Goal: Task Accomplishment & Management: Use online tool/utility

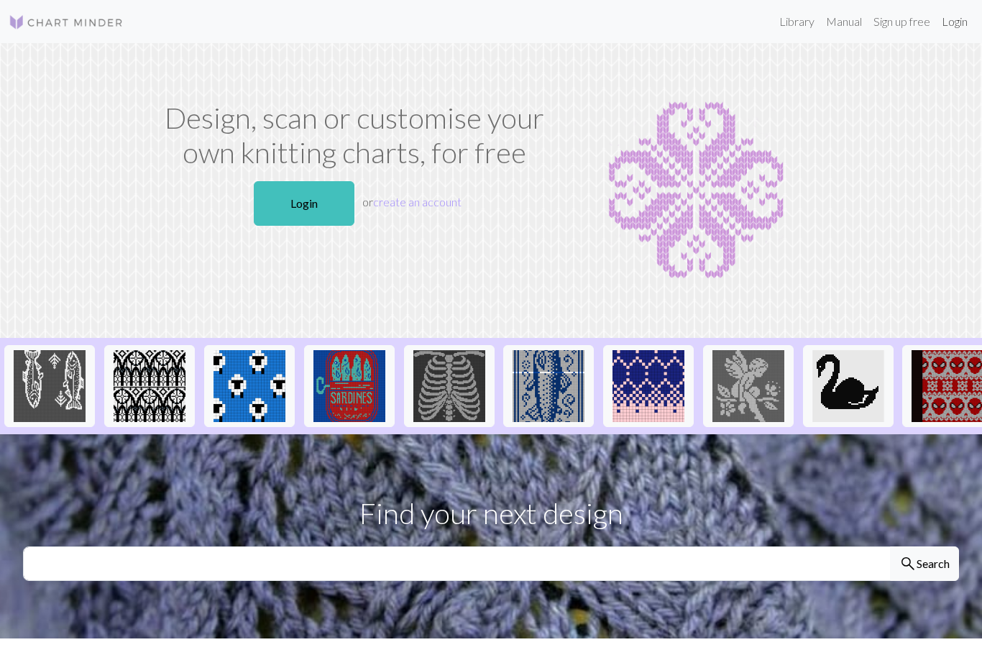
click at [956, 27] on link "Login" at bounding box center [954, 21] width 37 height 29
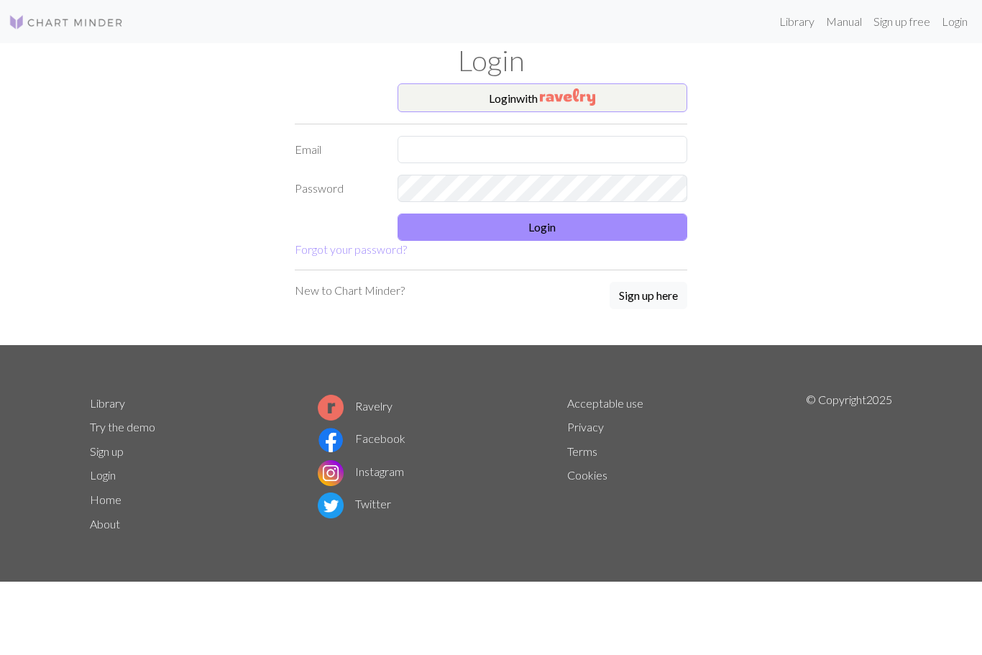
click at [573, 97] on img "button" at bounding box center [567, 96] width 55 height 17
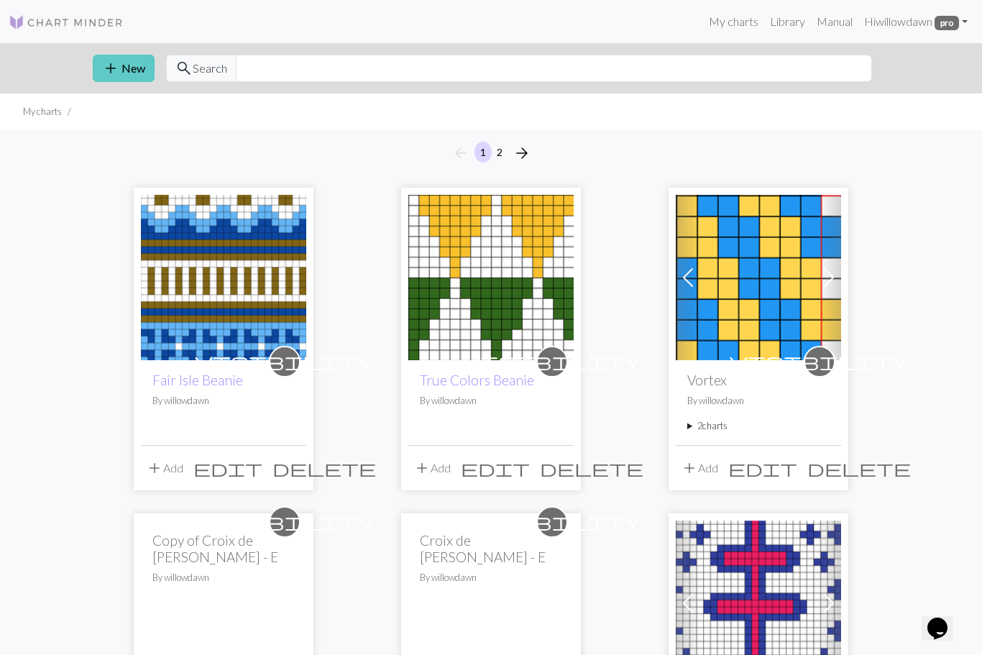
click at [146, 69] on button "add New" at bounding box center [124, 68] width 62 height 27
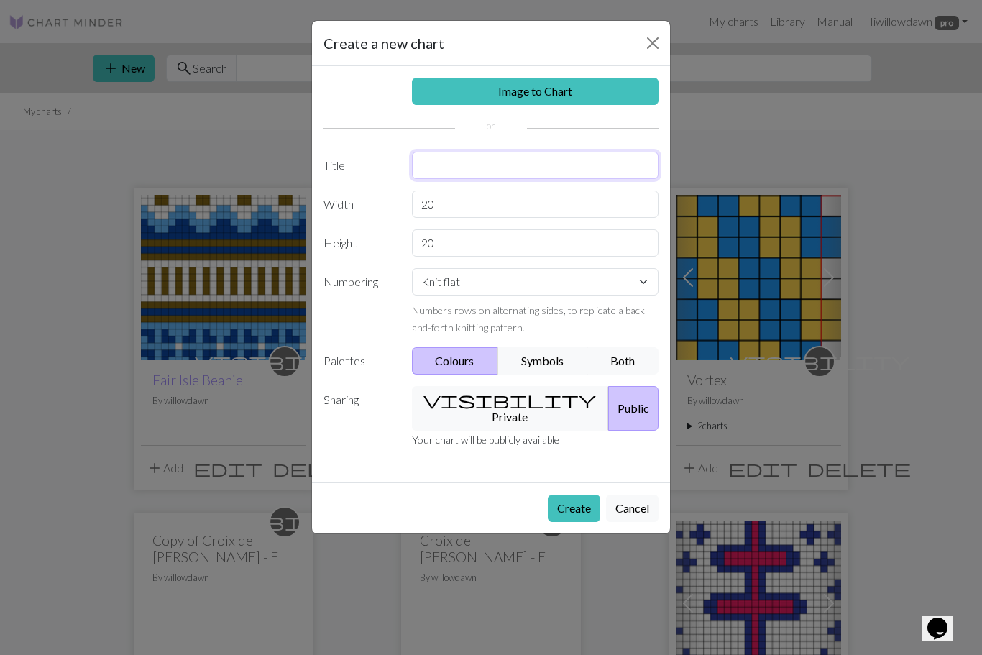
click at [488, 168] on input "text" at bounding box center [535, 165] width 247 height 27
type input "Go Ducks!"
select select "round"
click at [520, 404] on button "visibility Private" at bounding box center [511, 408] width 198 height 45
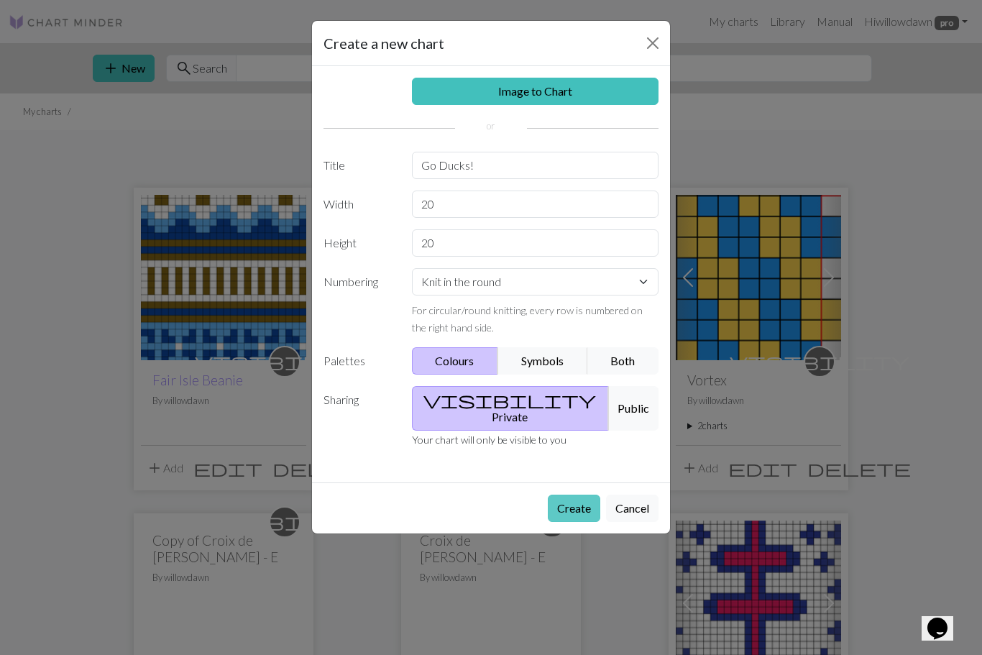
click at [576, 498] on button "Create" at bounding box center [574, 508] width 52 height 27
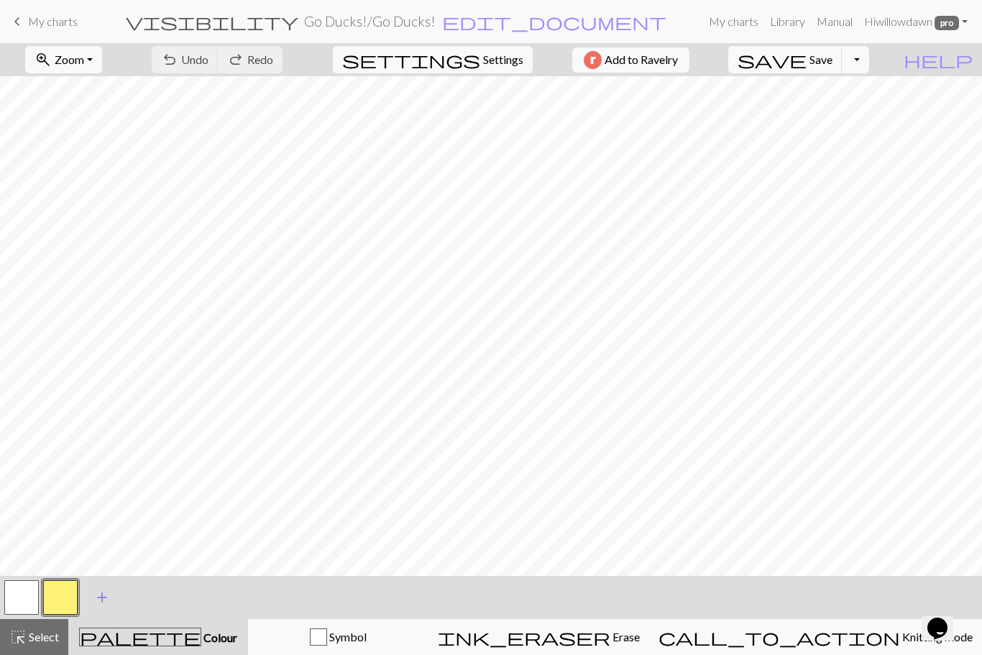
click at [106, 599] on span "add" at bounding box center [101, 597] width 17 height 20
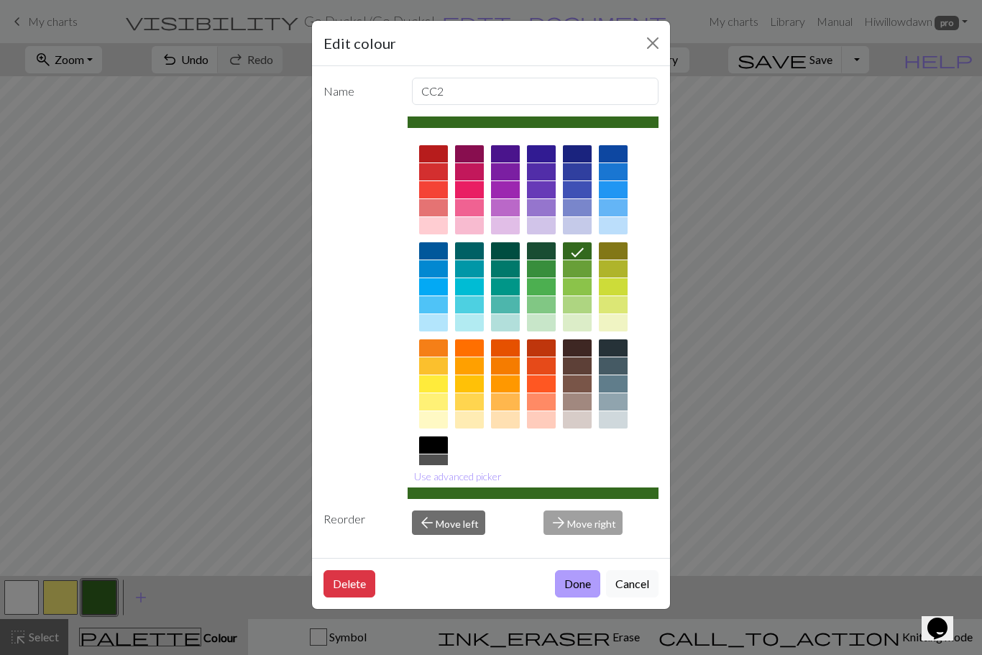
click at [572, 598] on button "Done" at bounding box center [577, 583] width 45 height 27
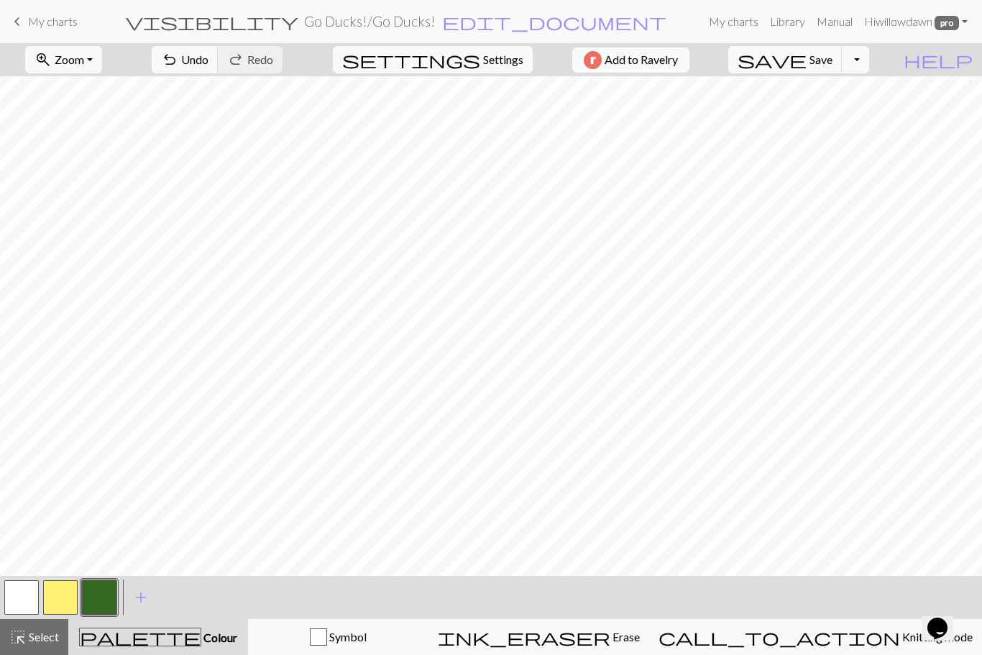
click at [55, 600] on button "button" at bounding box center [60, 597] width 35 height 35
click at [29, 605] on button "button" at bounding box center [21, 597] width 35 height 35
click at [24, 603] on button "button" at bounding box center [21, 597] width 35 height 35
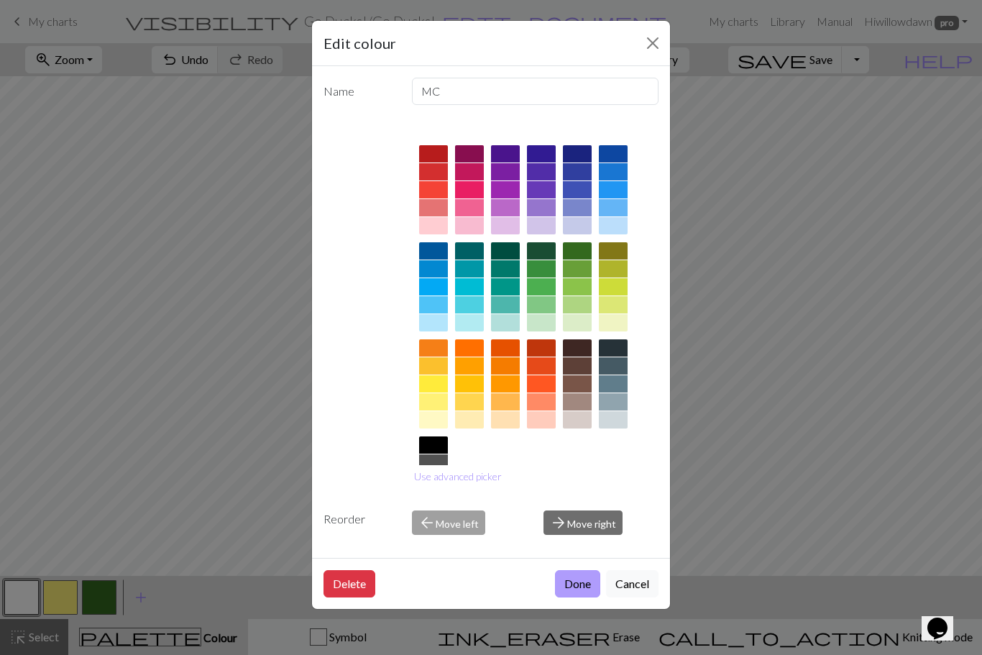
click at [580, 598] on button "Done" at bounding box center [577, 583] width 45 height 27
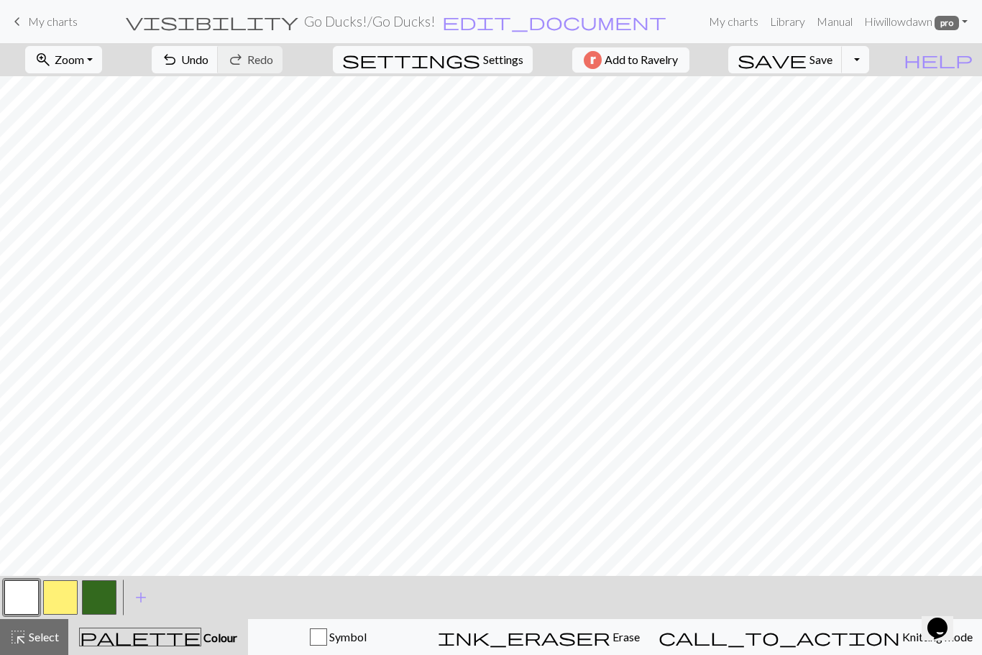
click at [65, 602] on button "button" at bounding box center [60, 597] width 35 height 35
click at [100, 594] on button "button" at bounding box center [99, 597] width 35 height 35
click at [63, 593] on button "button" at bounding box center [60, 597] width 35 height 35
click at [19, 594] on button "button" at bounding box center [21, 597] width 35 height 35
click at [21, 593] on button "button" at bounding box center [21, 597] width 35 height 35
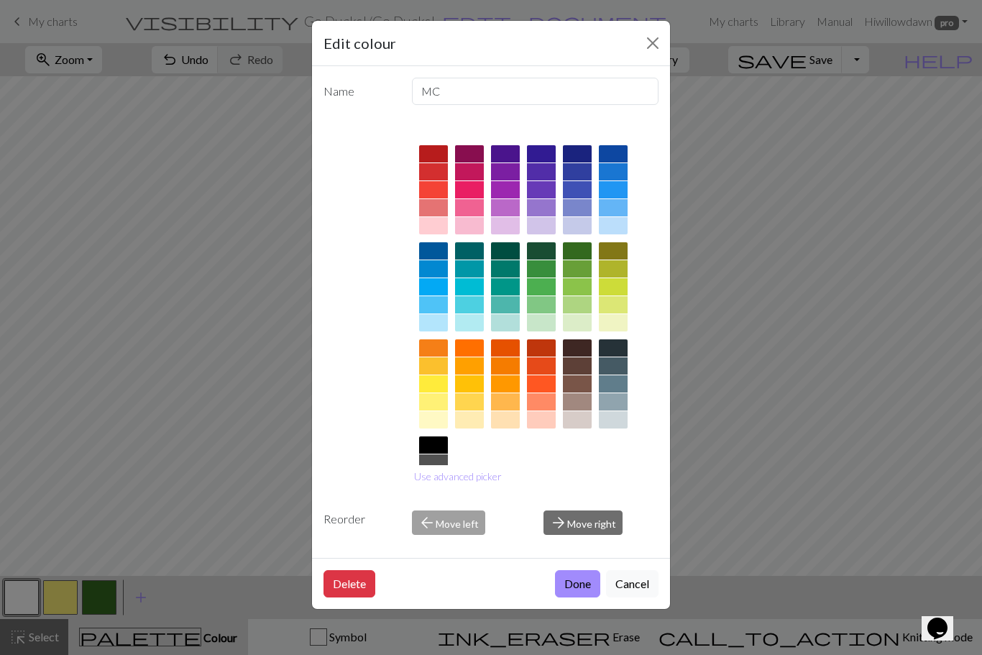
click at [651, 44] on button "Close" at bounding box center [652, 43] width 23 height 23
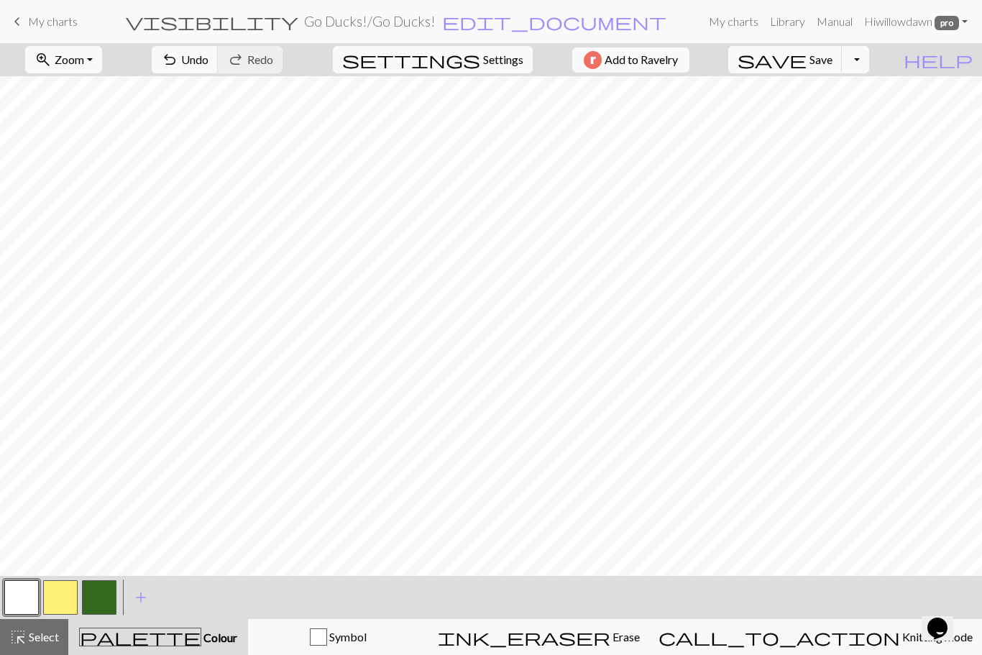
click at [69, 592] on button "button" at bounding box center [60, 597] width 35 height 35
click at [110, 603] on button "button" at bounding box center [99, 597] width 35 height 35
click at [17, 597] on button "button" at bounding box center [21, 597] width 35 height 35
click at [104, 602] on button "button" at bounding box center [99, 597] width 35 height 35
click at [219, 68] on button "undo Undo Undo" at bounding box center [185, 59] width 67 height 27
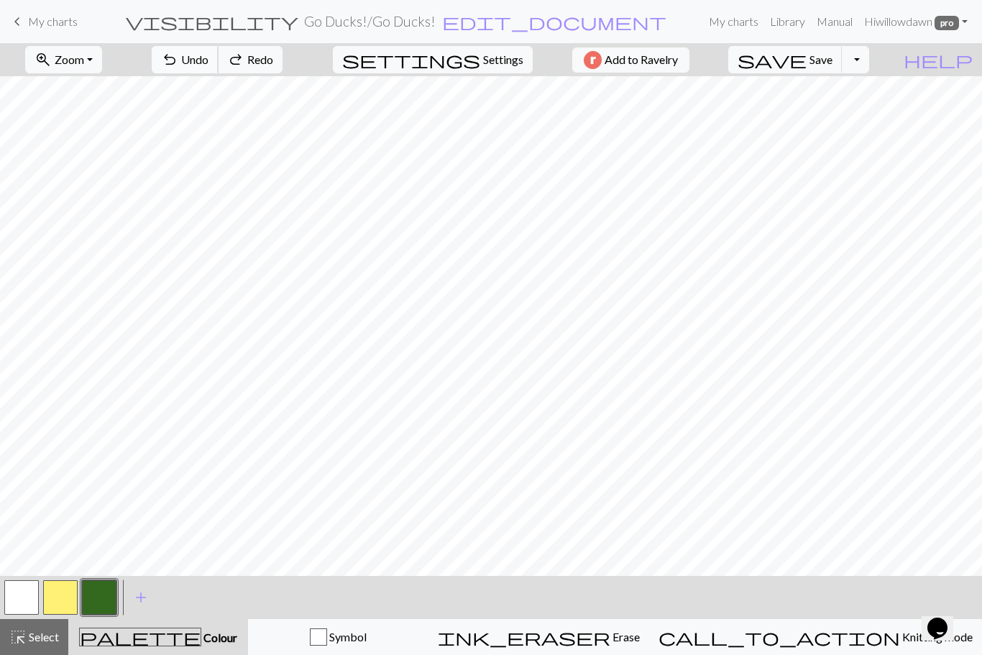
click at [219, 68] on button "undo Undo Undo" at bounding box center [185, 59] width 67 height 27
click at [640, 639] on span "Erase" at bounding box center [624, 637] width 29 height 14
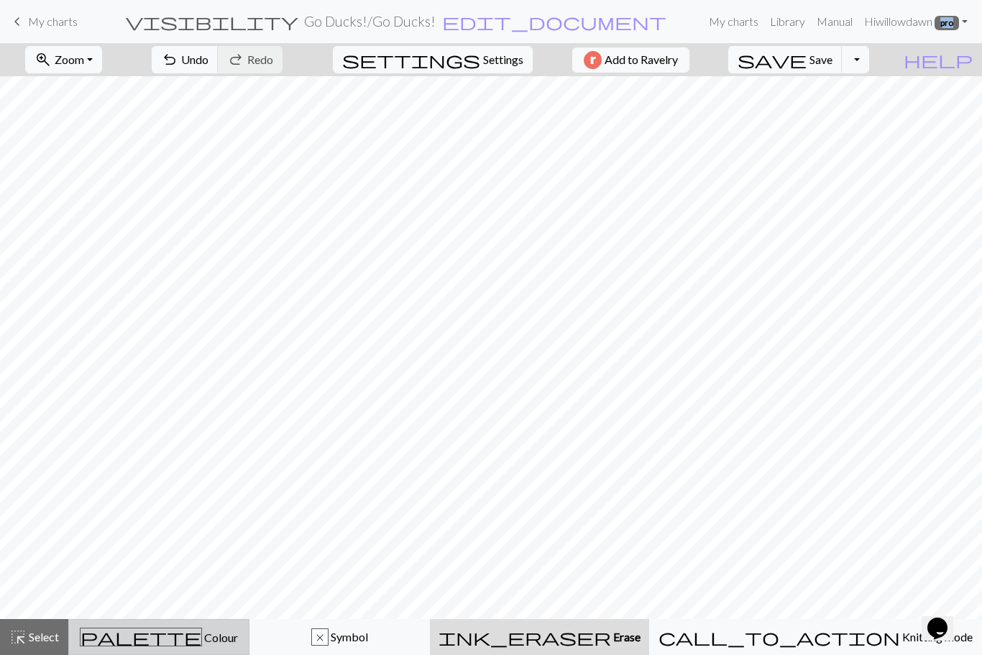
click at [202, 639] on span "Colour" at bounding box center [220, 638] width 36 height 14
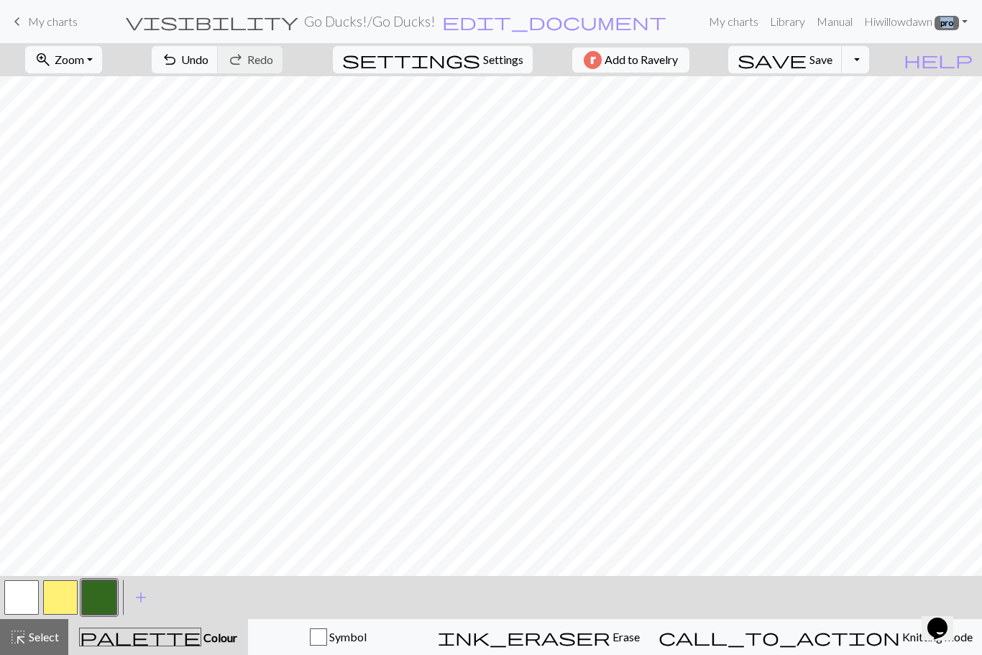
click at [25, 598] on button "button" at bounding box center [21, 597] width 35 height 35
click at [98, 594] on button "button" at bounding box center [99, 597] width 35 height 35
click at [14, 603] on button "button" at bounding box center [21, 597] width 35 height 35
click at [68, 596] on button "button" at bounding box center [60, 597] width 35 height 35
click at [28, 606] on button "button" at bounding box center [21, 597] width 35 height 35
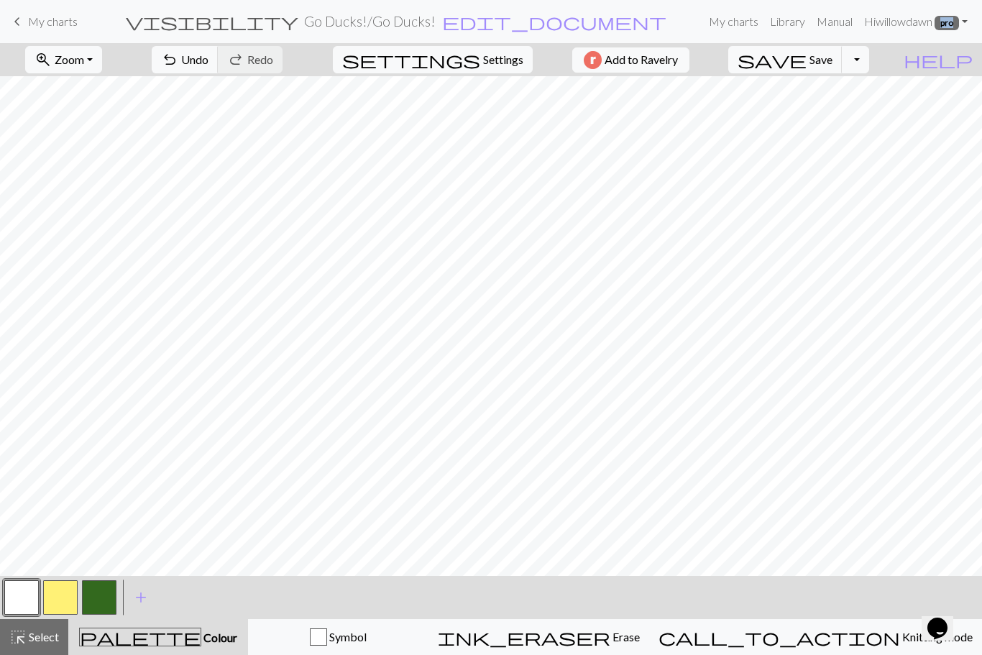
click at [69, 591] on button "button" at bounding box center [60, 597] width 35 height 35
click at [24, 605] on button "button" at bounding box center [21, 597] width 35 height 35
click at [103, 603] on button "button" at bounding box center [99, 597] width 35 height 35
click at [27, 599] on button "button" at bounding box center [21, 597] width 35 height 35
click at [32, 604] on button "button" at bounding box center [21, 597] width 35 height 35
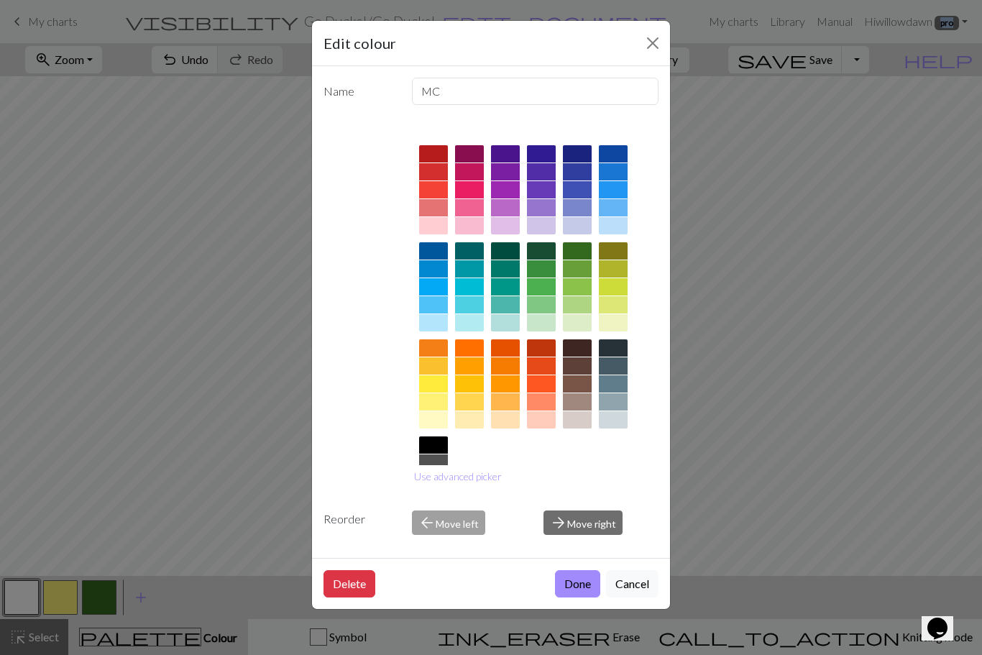
click at [654, 39] on button "Close" at bounding box center [652, 43] width 23 height 23
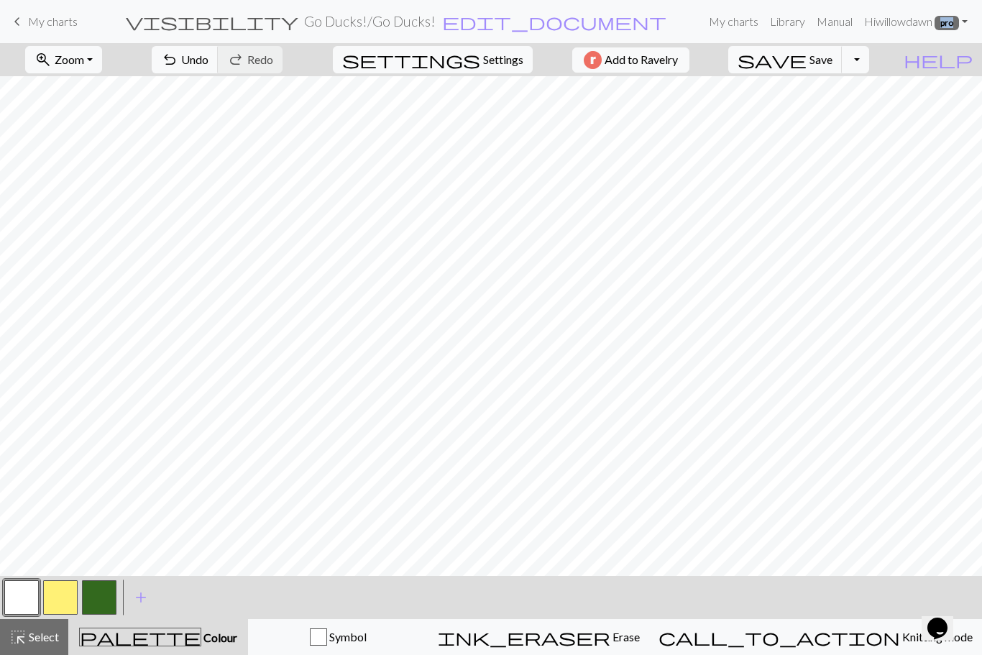
click at [50, 608] on button "button" at bounding box center [60, 597] width 35 height 35
click at [19, 601] on button "button" at bounding box center [21, 597] width 35 height 35
click at [101, 594] on button "button" at bounding box center [99, 597] width 35 height 35
click at [99, 604] on button "button" at bounding box center [99, 597] width 35 height 35
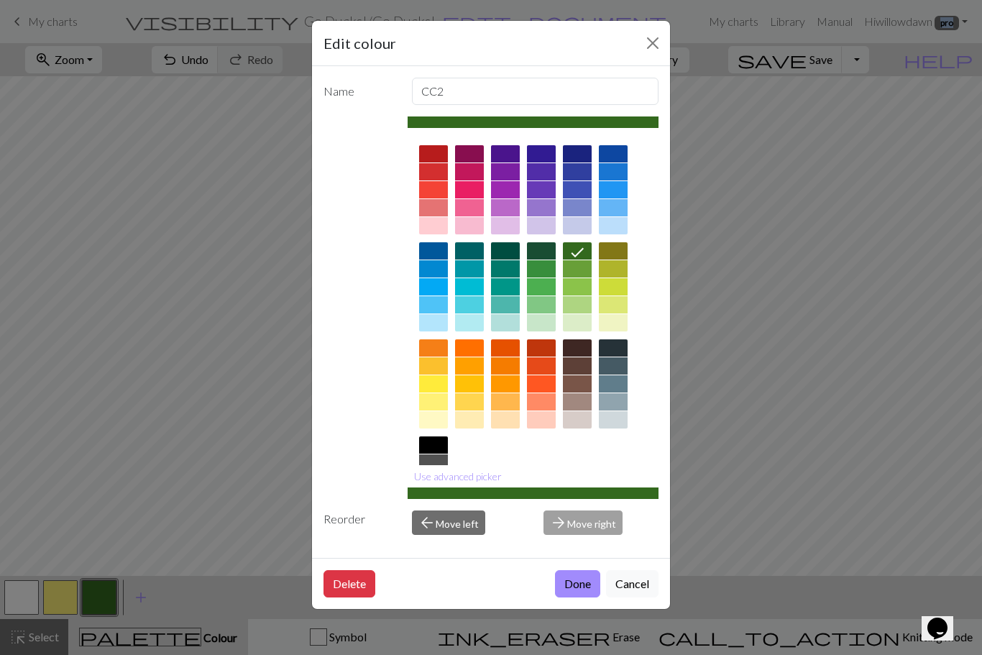
click at [656, 40] on button "Close" at bounding box center [652, 43] width 23 height 23
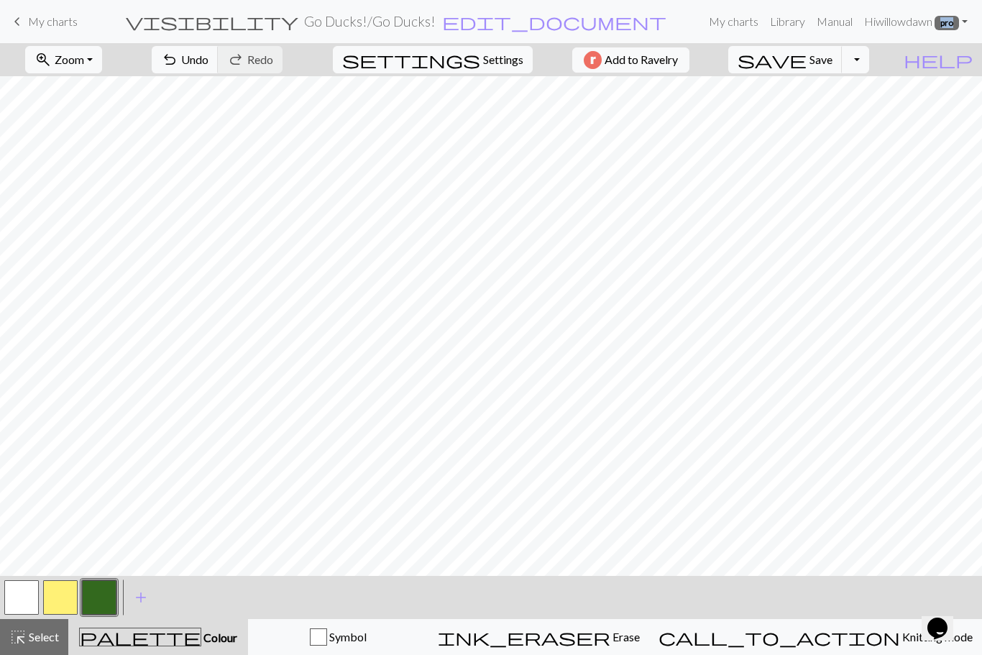
click at [17, 592] on button "button" at bounding box center [21, 597] width 35 height 35
click at [106, 605] on button "button" at bounding box center [99, 597] width 35 height 35
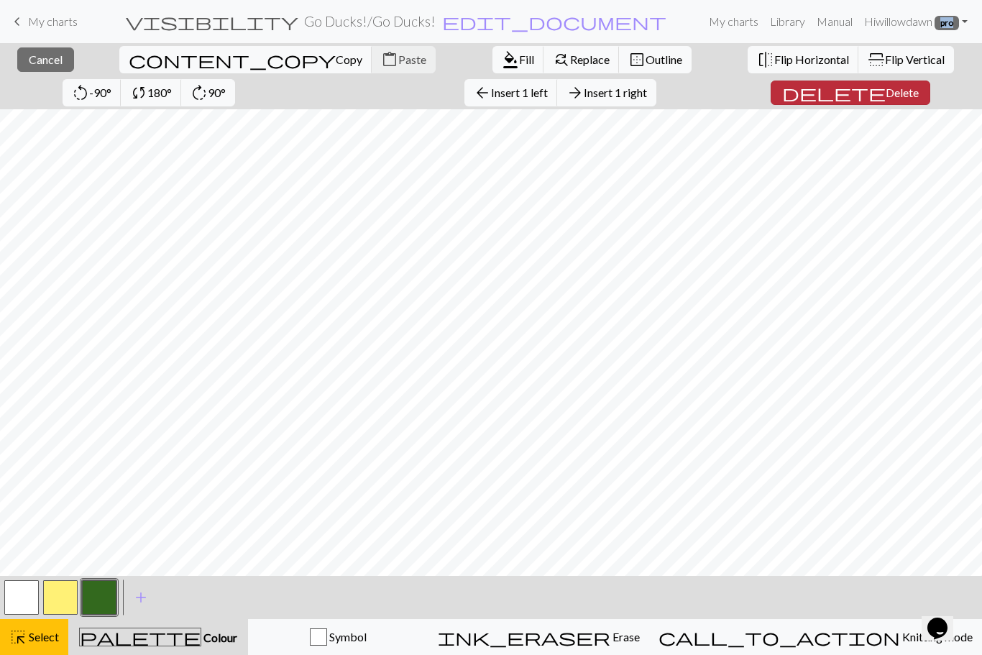
click at [886, 91] on span "Delete" at bounding box center [902, 93] width 33 height 14
click at [787, 103] on button "delete Delete" at bounding box center [851, 93] width 160 height 24
click at [782, 89] on span "delete" at bounding box center [834, 93] width 104 height 20
click at [782, 93] on span "delete" at bounding box center [834, 93] width 104 height 20
click at [886, 96] on span "Delete" at bounding box center [902, 93] width 33 height 14
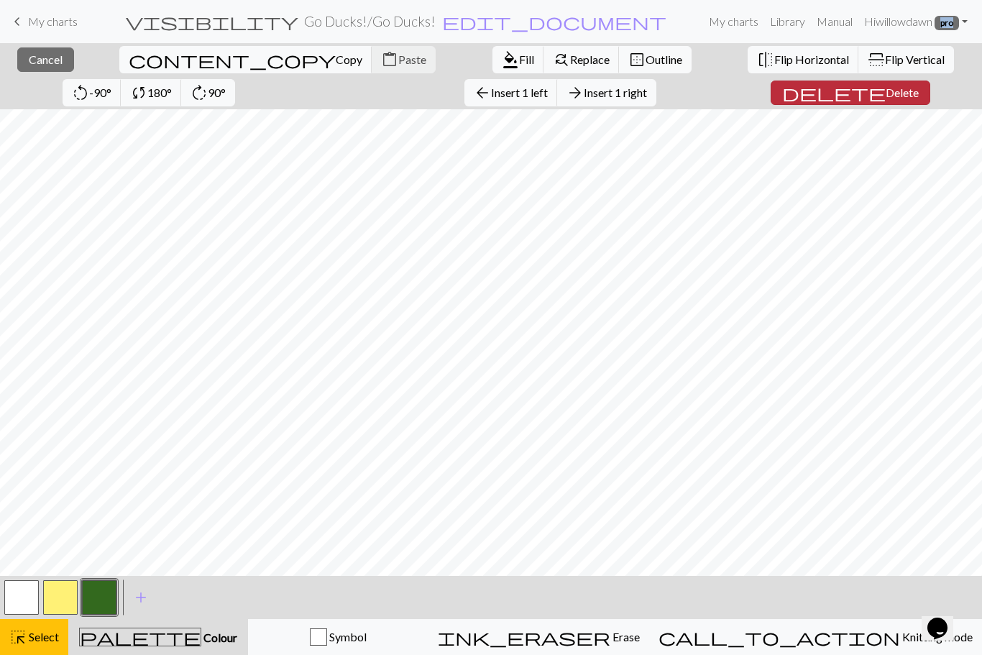
click at [886, 96] on span "Delete" at bounding box center [902, 93] width 33 height 14
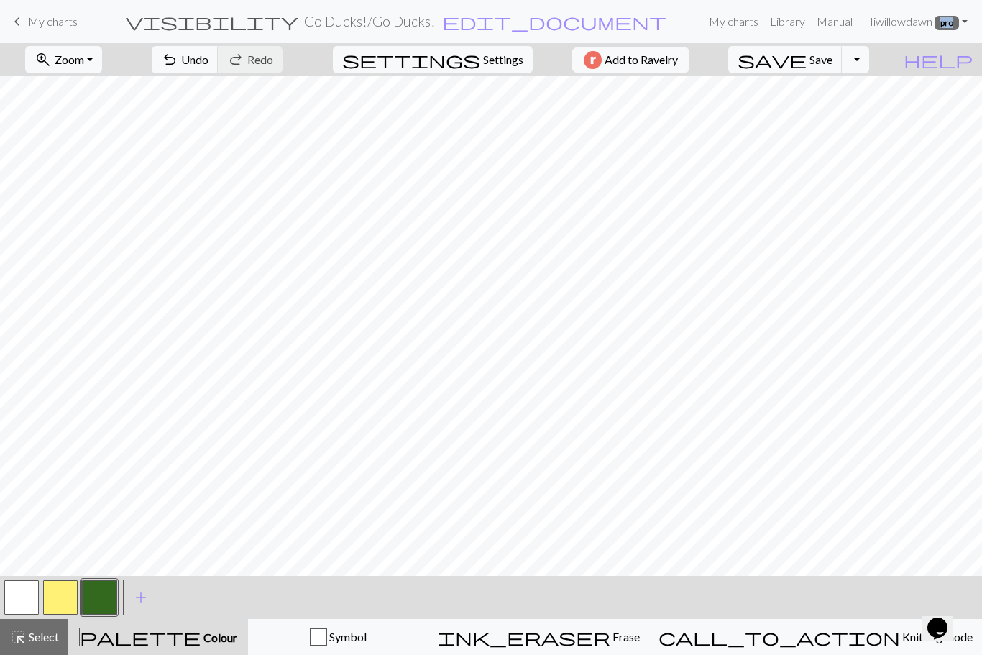
click at [27, 598] on button "button" at bounding box center [21, 597] width 35 height 35
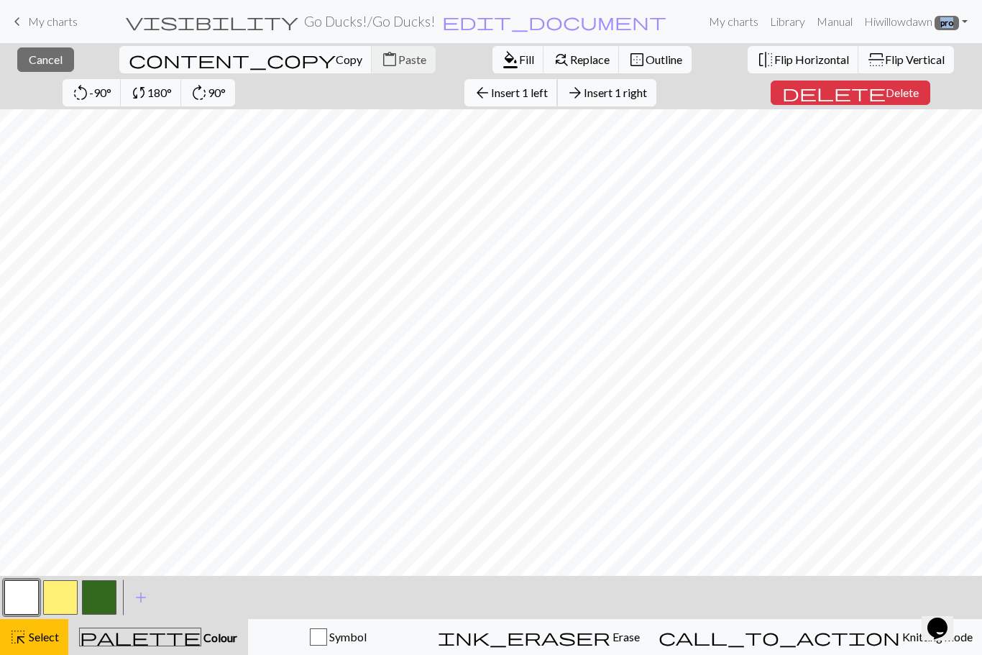
click at [491, 96] on span "Insert 1 left" at bounding box center [519, 93] width 57 height 14
click at [474, 96] on span "arrow_back" at bounding box center [482, 93] width 17 height 20
click at [491, 98] on span "Insert 1 left" at bounding box center [519, 93] width 57 height 14
click at [491, 96] on span "Insert 1 left" at bounding box center [519, 93] width 57 height 14
click at [491, 93] on span "Insert 1 left" at bounding box center [519, 93] width 57 height 14
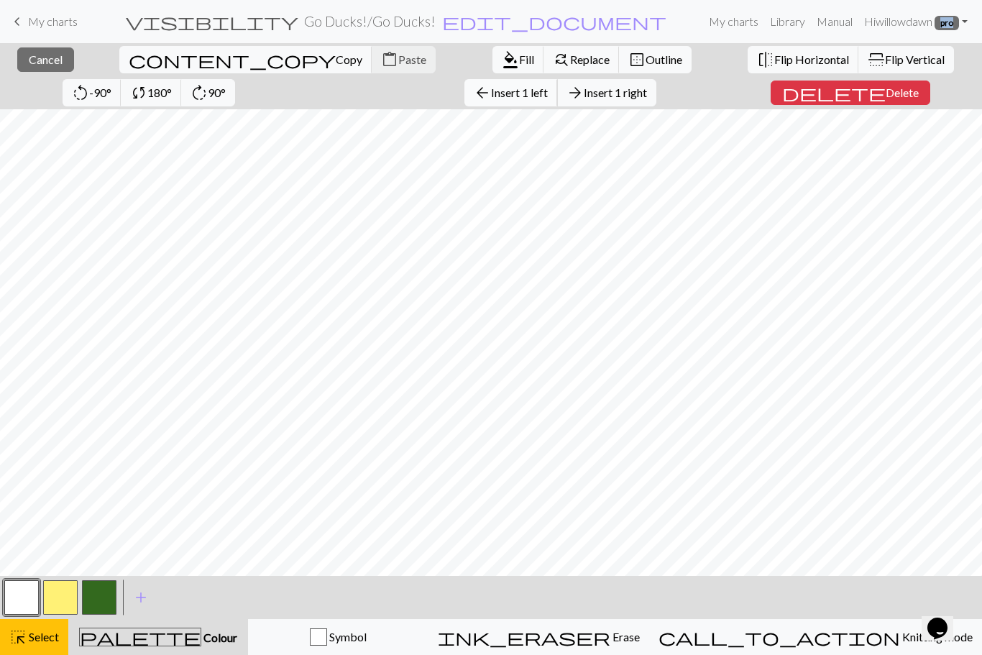
click at [491, 98] on span "Insert 1 left" at bounding box center [519, 93] width 57 height 14
click at [465, 101] on button "arrow_back Insert 1 left" at bounding box center [511, 92] width 93 height 27
click at [491, 99] on span "Insert 1 left" at bounding box center [519, 93] width 57 height 14
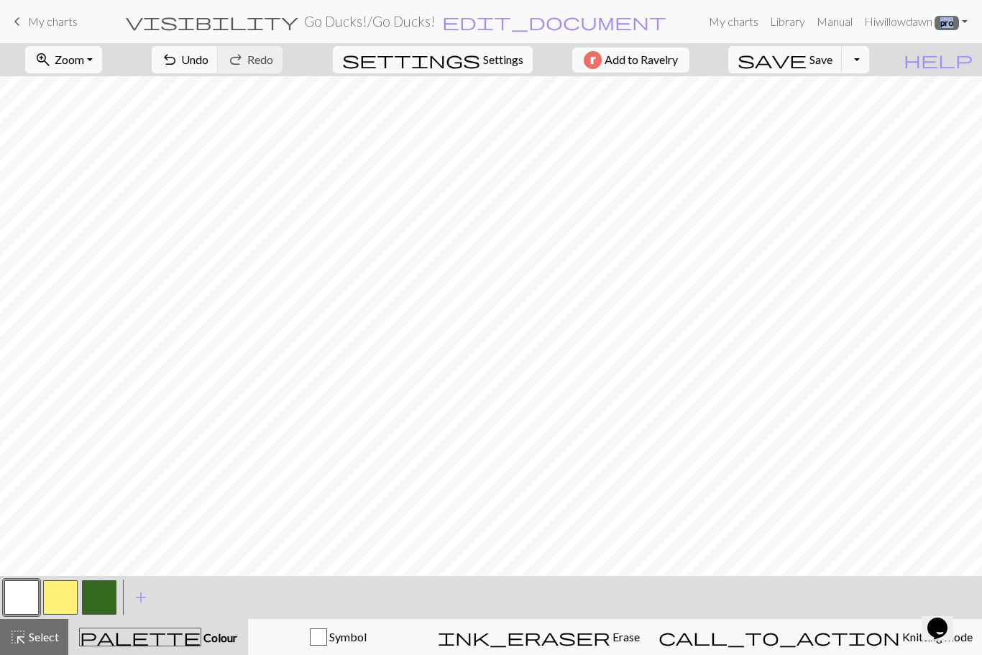
click at [105, 611] on button "button" at bounding box center [99, 597] width 35 height 35
click at [25, 591] on button "button" at bounding box center [21, 597] width 35 height 35
click at [59, 605] on button "button" at bounding box center [60, 597] width 35 height 35
click at [17, 597] on button "button" at bounding box center [21, 597] width 35 height 35
click at [65, 590] on button "button" at bounding box center [60, 597] width 35 height 35
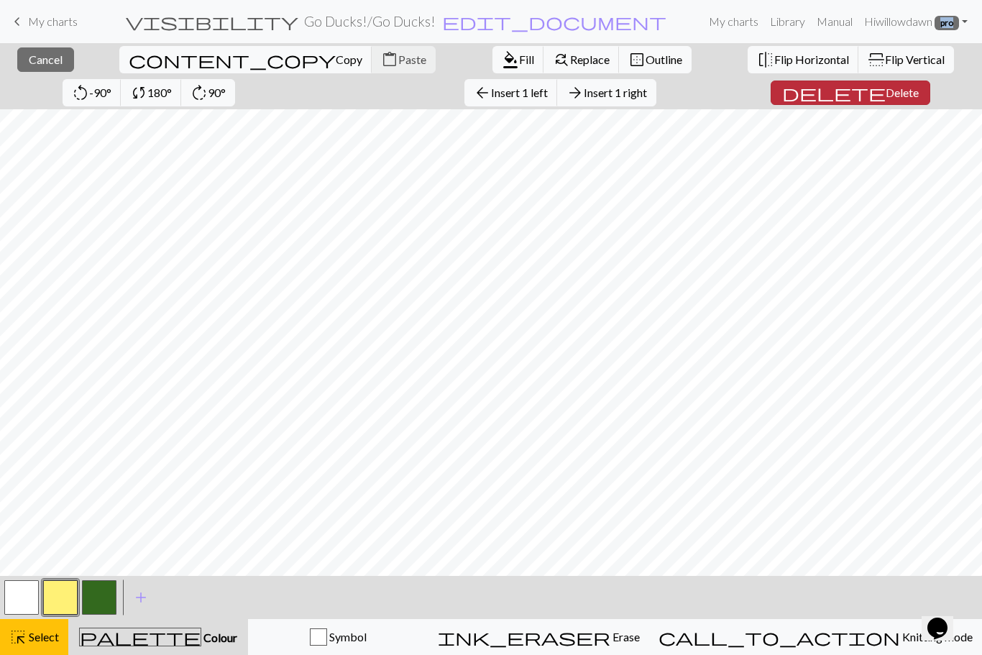
click at [886, 86] on span "Delete" at bounding box center [902, 93] width 33 height 14
click at [886, 99] on span "Delete" at bounding box center [902, 93] width 33 height 14
click at [886, 94] on span "Delete" at bounding box center [902, 93] width 33 height 14
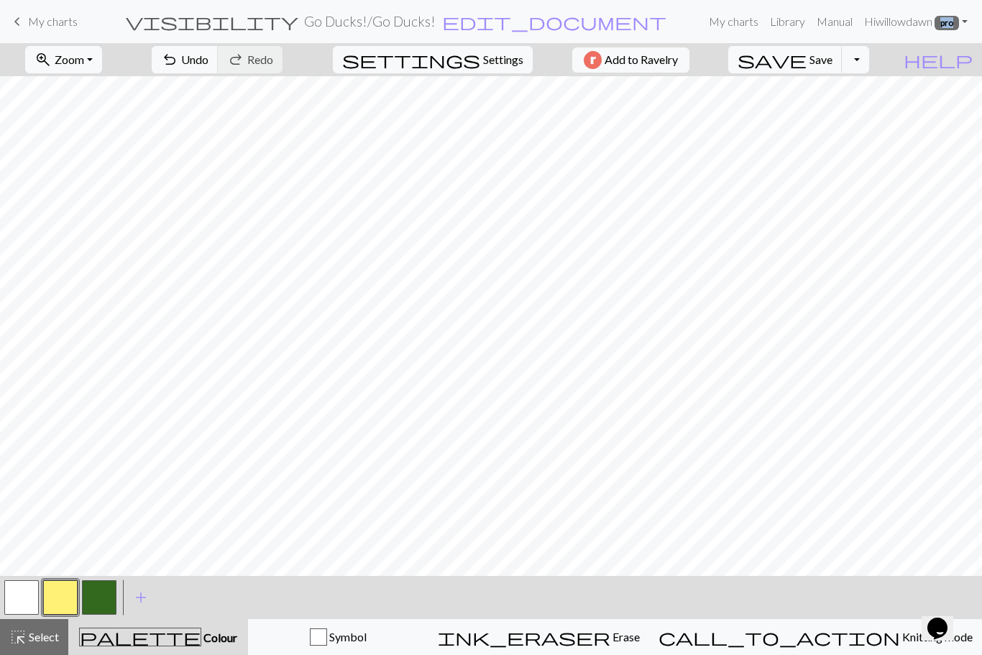
click at [98, 603] on button "button" at bounding box center [99, 597] width 35 height 35
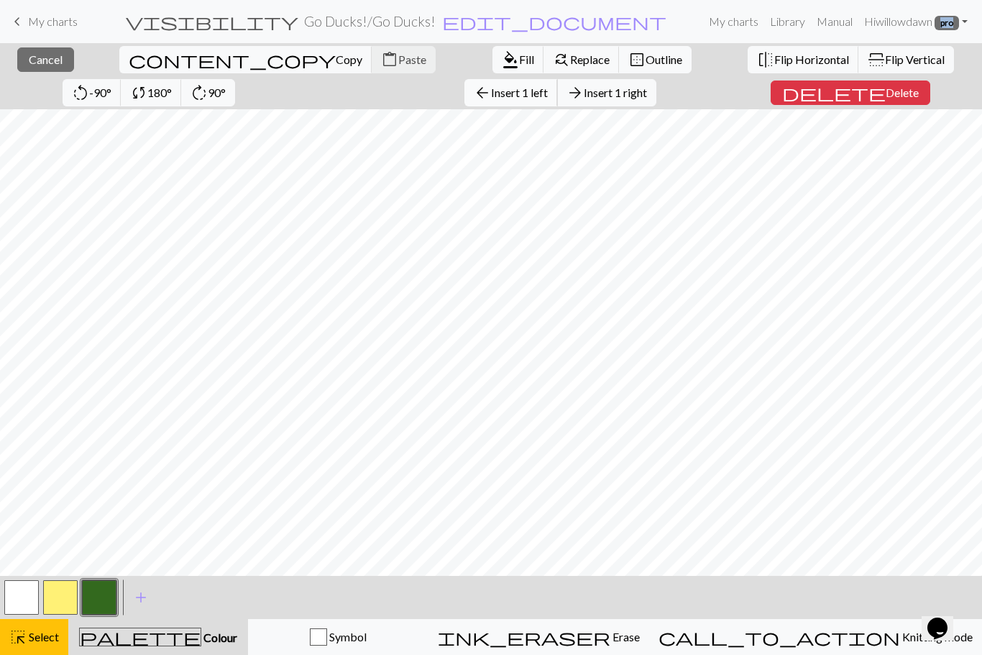
click at [491, 96] on span "Insert 1 left" at bounding box center [519, 93] width 57 height 14
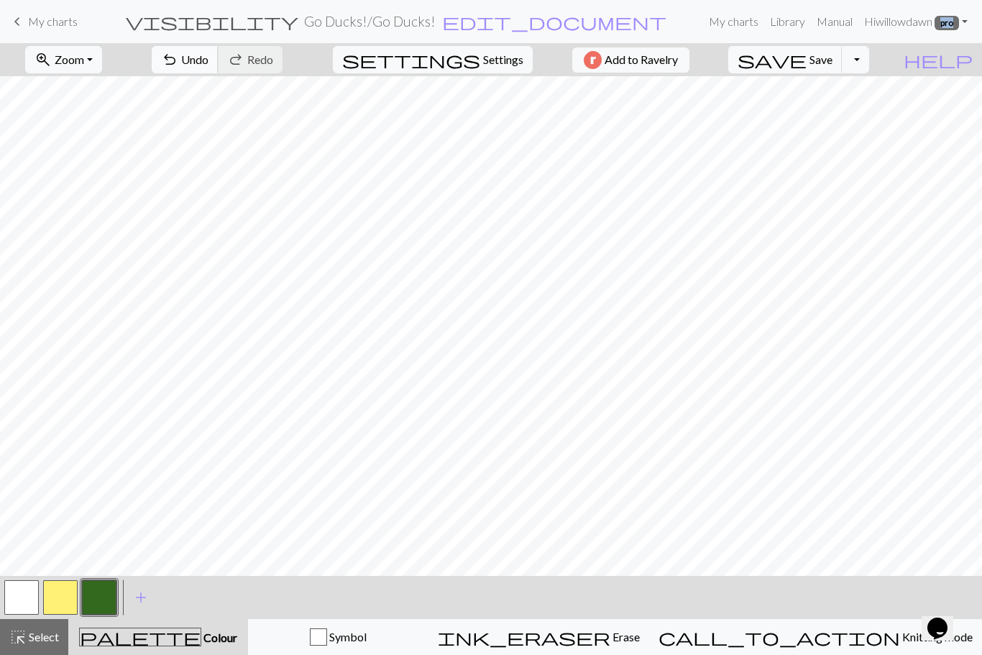
click at [209, 62] on span "Undo" at bounding box center [194, 59] width 27 height 14
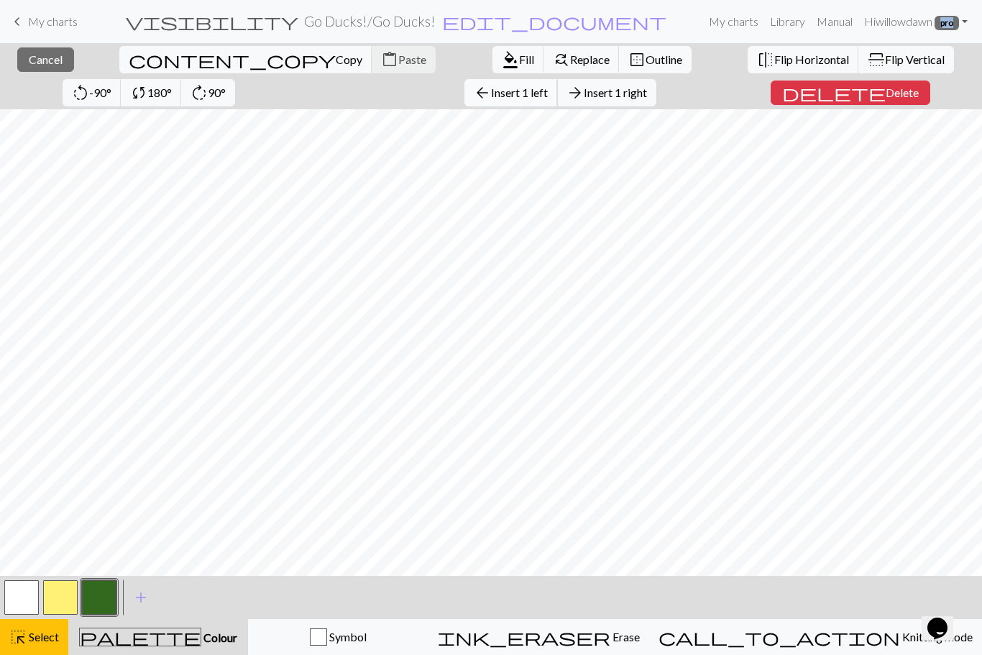
click at [491, 96] on span "Insert 1 left" at bounding box center [519, 93] width 57 height 14
click at [33, 58] on span "Cancel" at bounding box center [46, 59] width 34 height 14
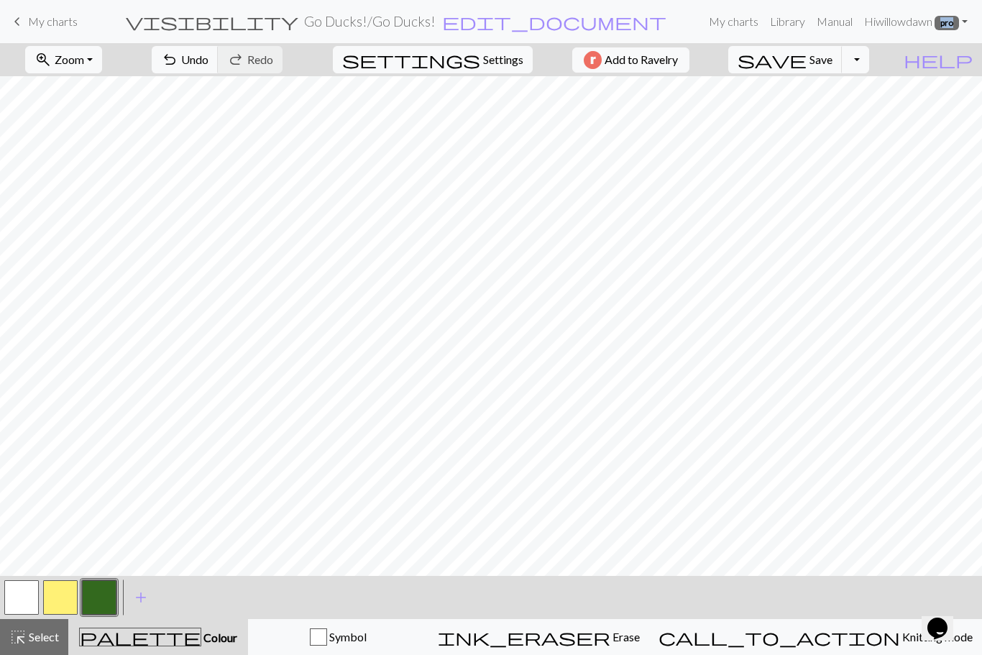
click at [104, 598] on button "button" at bounding box center [99, 597] width 35 height 35
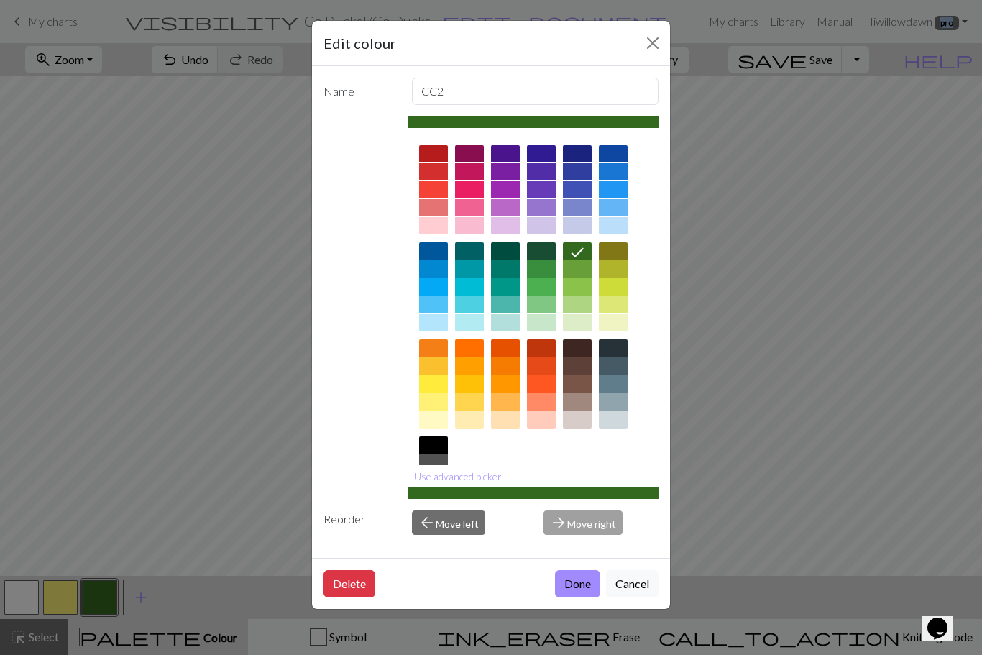
click at [653, 36] on button "Close" at bounding box center [652, 43] width 23 height 23
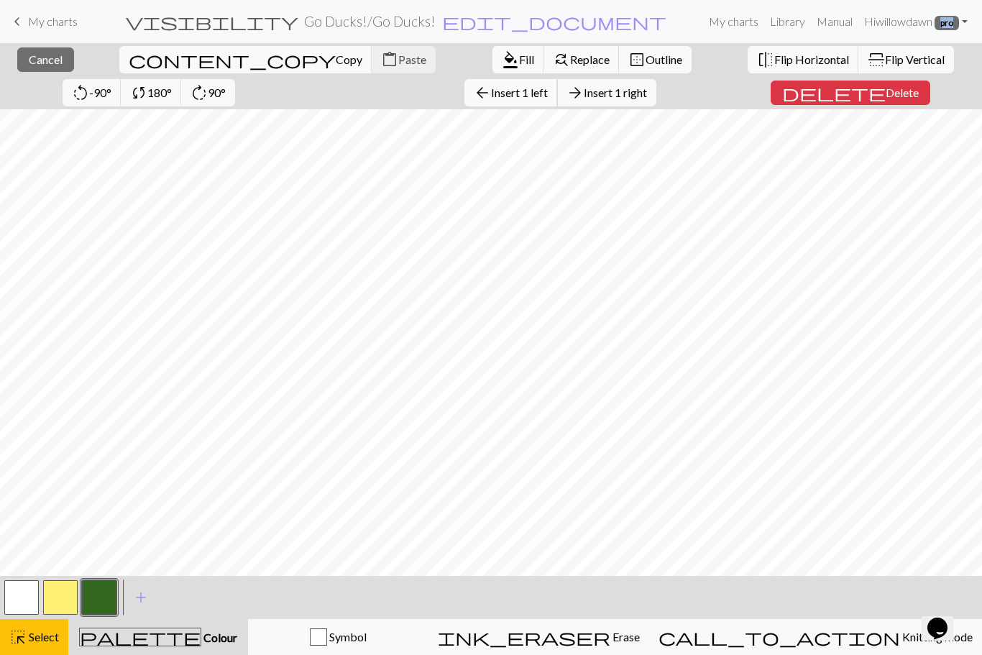
click at [491, 95] on span "Insert 1 left" at bounding box center [519, 93] width 57 height 14
click at [452, 100] on button "arrow_upward Insert 1 above" at bounding box center [505, 92] width 107 height 27
click at [478, 99] on span "Insert 1 above" at bounding box center [513, 93] width 70 height 14
click at [452, 84] on button "arrow_upward Insert 1 above" at bounding box center [505, 92] width 107 height 27
click at [452, 102] on button "arrow_upward Insert 1 above" at bounding box center [505, 92] width 107 height 27
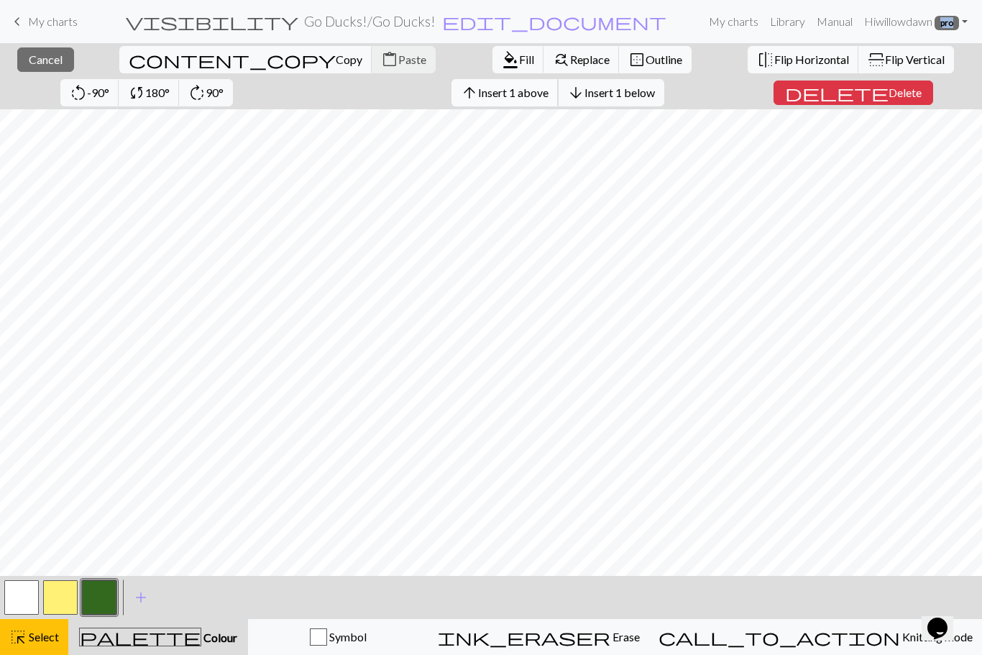
click at [478, 98] on span "Insert 1 above" at bounding box center [513, 93] width 70 height 14
click at [478, 91] on span "Insert 1 above" at bounding box center [513, 93] width 70 height 14
click at [585, 88] on span "Insert 1 below" at bounding box center [620, 93] width 70 height 14
click at [585, 99] on span "Insert 2 below" at bounding box center [620, 93] width 70 height 14
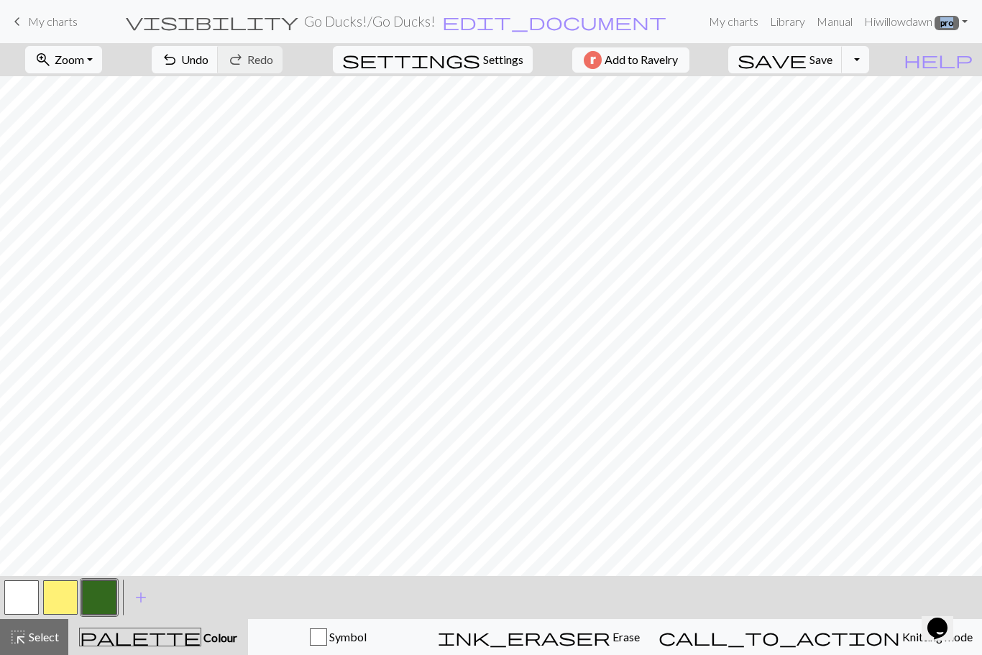
click at [97, 604] on button "button" at bounding box center [99, 597] width 35 height 35
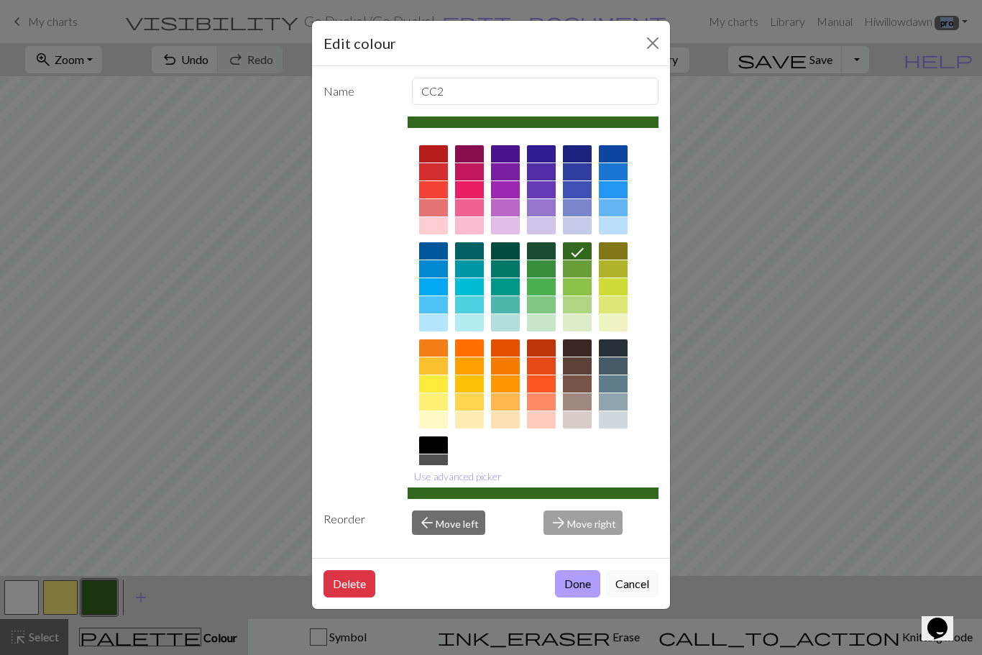
click at [573, 598] on button "Done" at bounding box center [577, 583] width 45 height 27
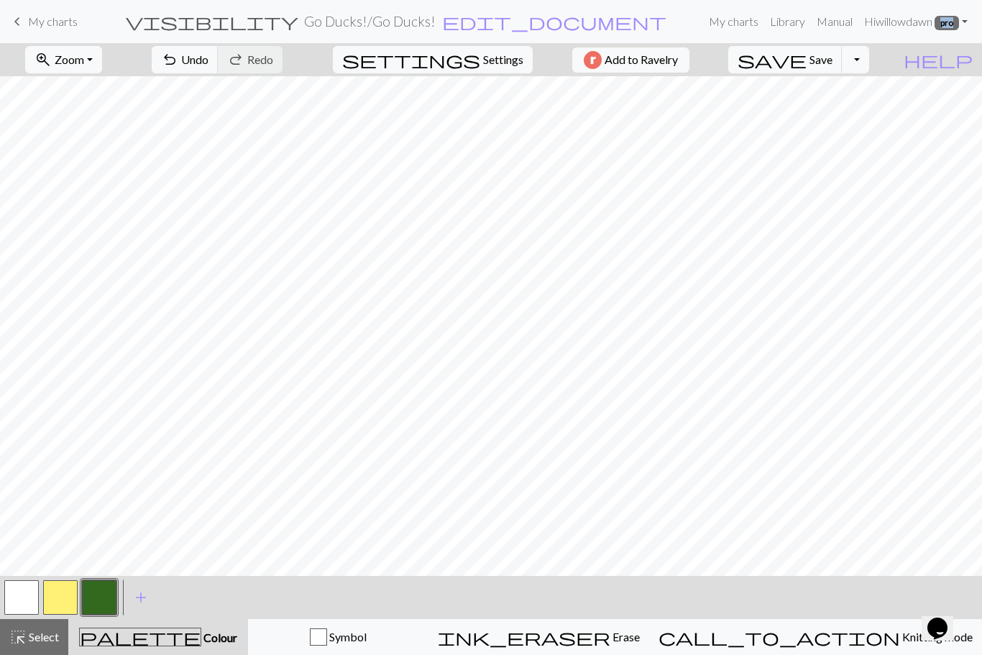
click at [22, 599] on button "button" at bounding box center [21, 597] width 35 height 35
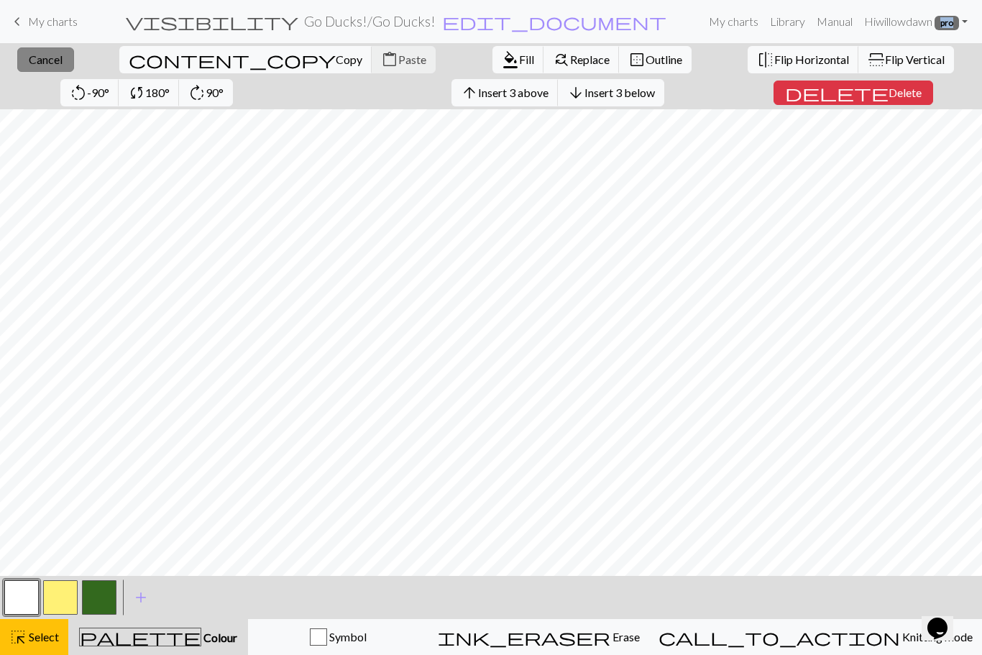
click at [40, 57] on span "Cancel" at bounding box center [46, 59] width 34 height 14
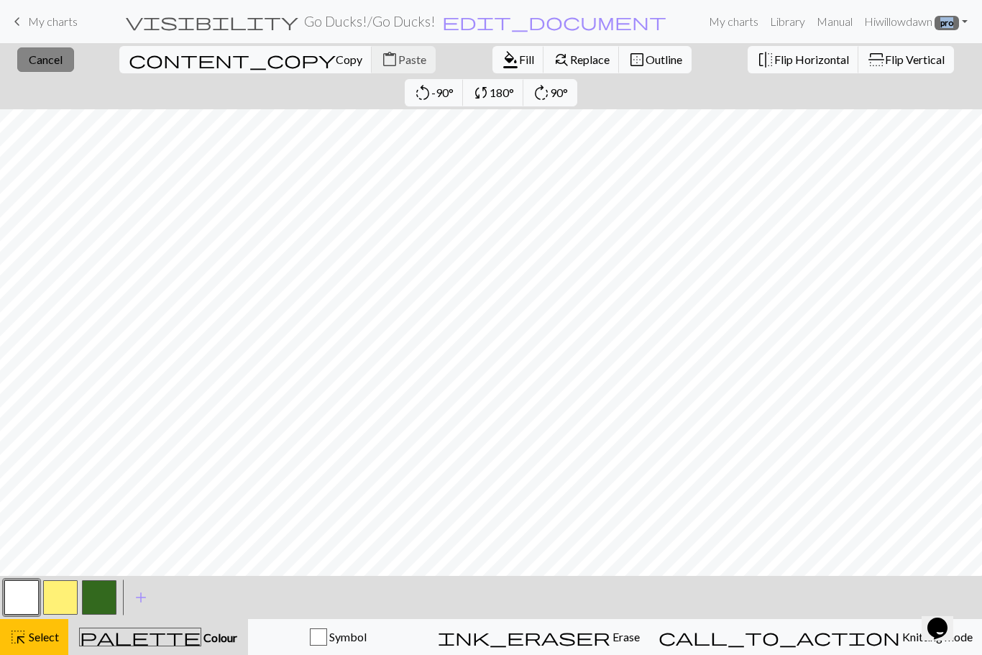
click at [50, 68] on button "close Cancel" at bounding box center [45, 59] width 57 height 24
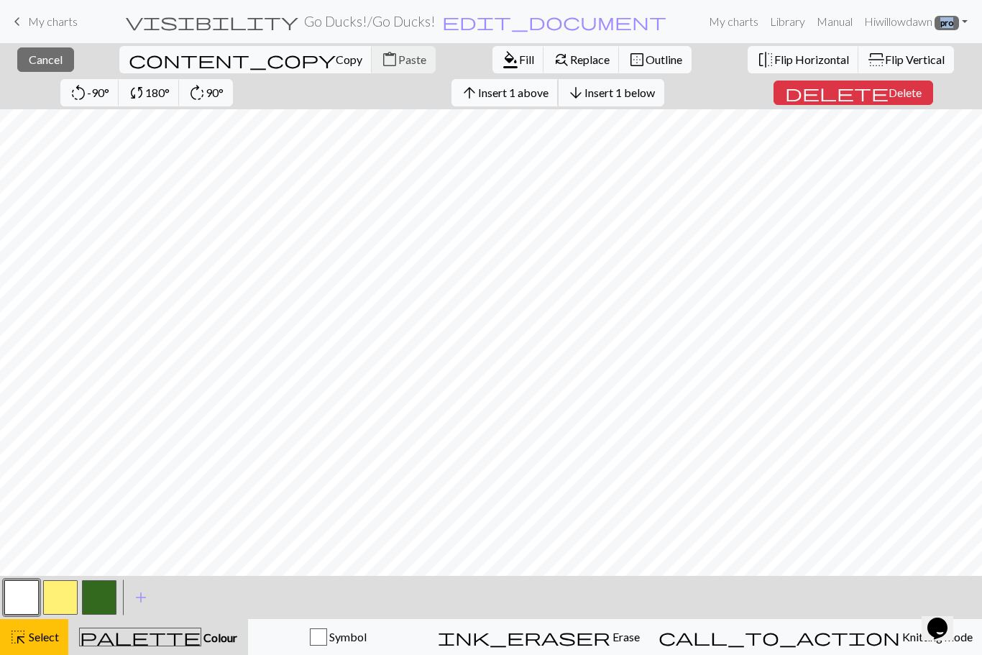
click at [478, 95] on span "Insert 1 above" at bounding box center [513, 93] width 70 height 14
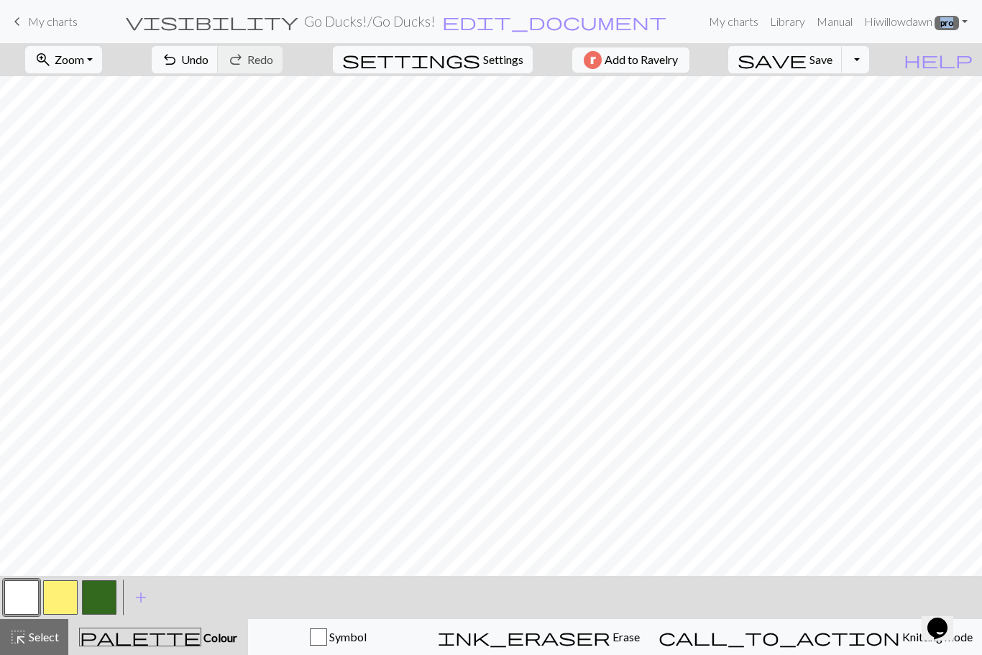
click at [96, 592] on button "button" at bounding box center [99, 597] width 35 height 35
click at [61, 600] on button "button" at bounding box center [60, 597] width 35 height 35
click at [869, 64] on button "Toggle Dropdown" at bounding box center [855, 59] width 27 height 27
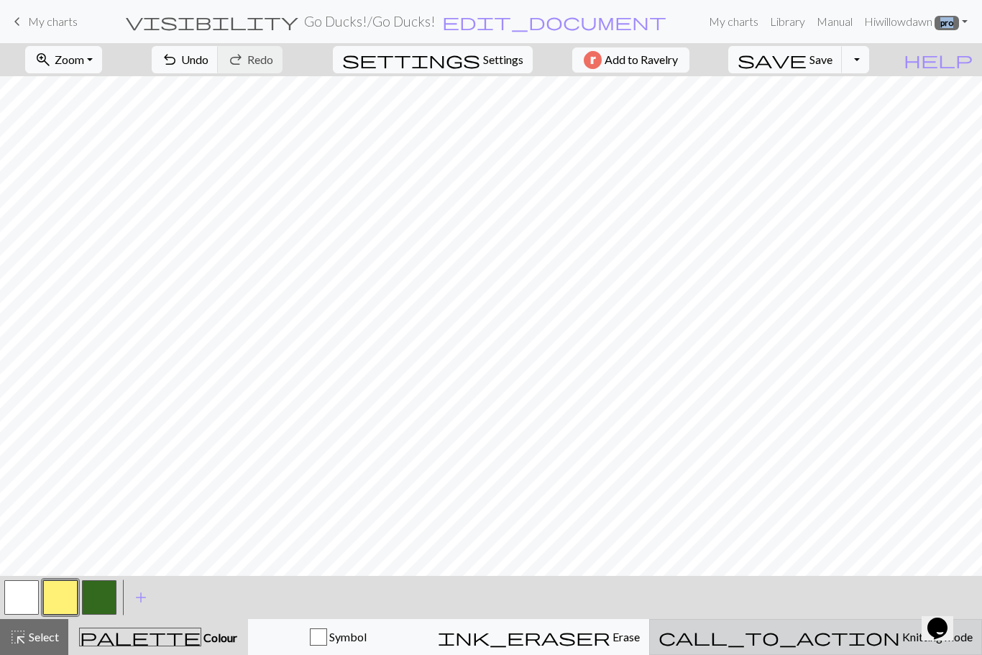
click at [900, 641] on span "Knitting mode" at bounding box center [936, 637] width 73 height 14
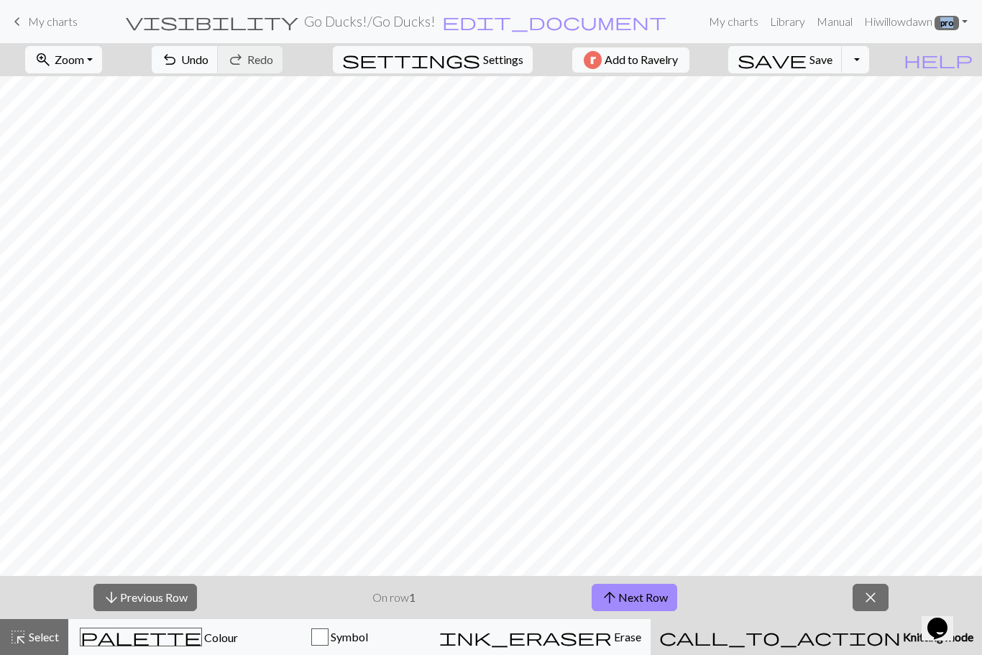
click at [901, 641] on span "Knitting mode" at bounding box center [937, 637] width 73 height 14
click at [869, 603] on span "close" at bounding box center [870, 597] width 17 height 20
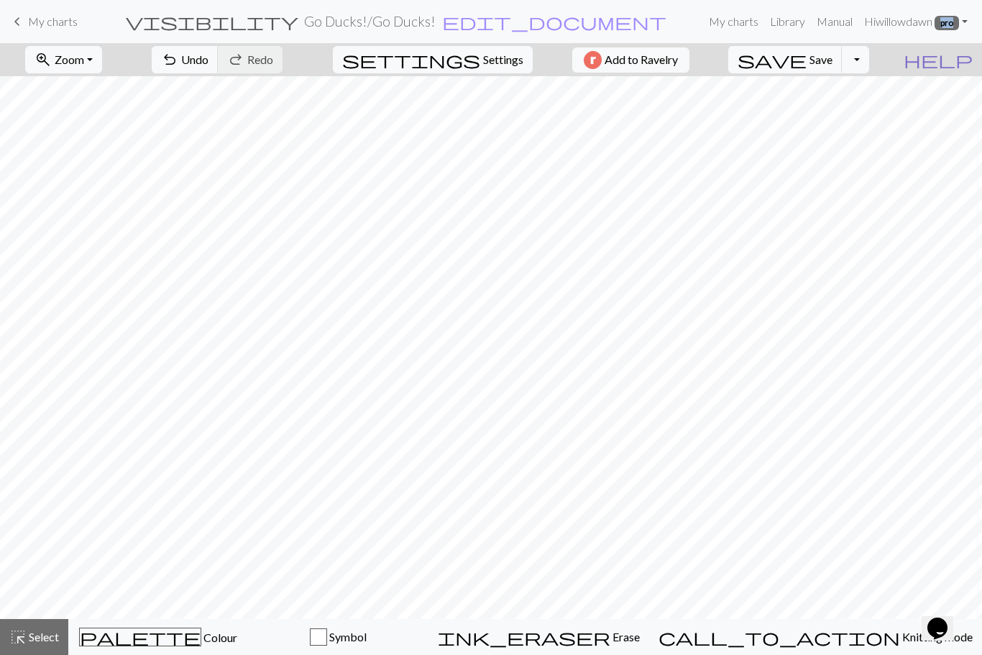
click at [962, 60] on span "help" at bounding box center [938, 60] width 69 height 20
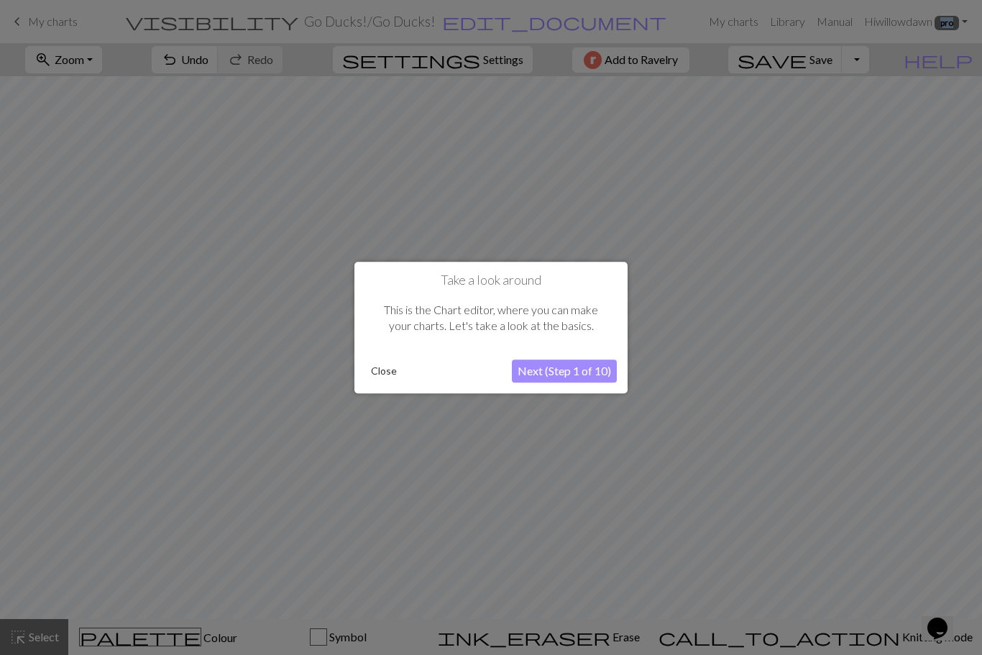
click at [393, 373] on button "Close" at bounding box center [383, 371] width 37 height 22
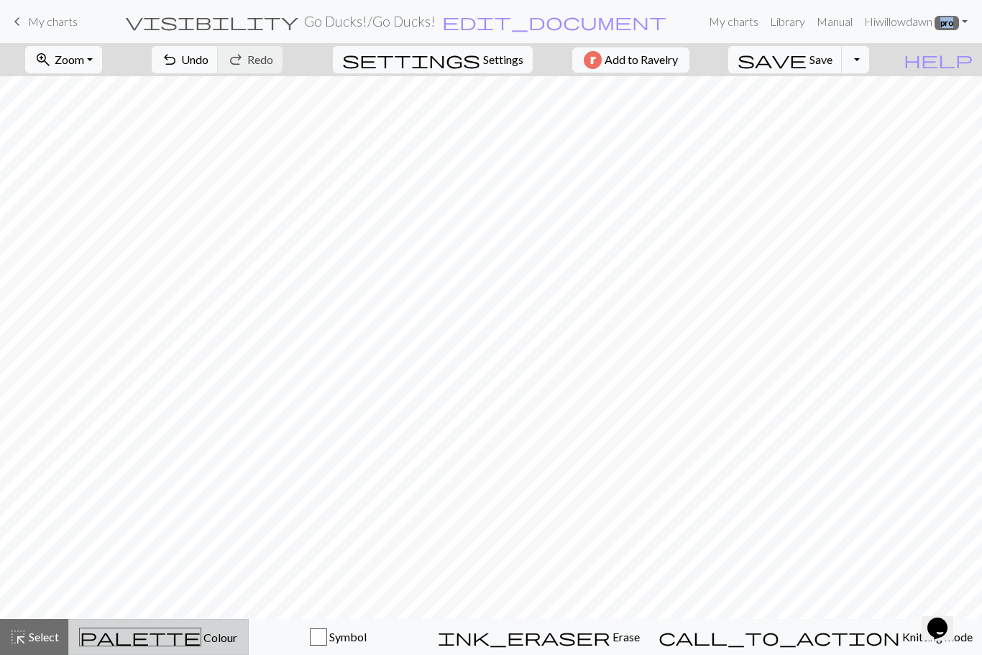
click at [128, 638] on div "palette Colour Colour" at bounding box center [159, 637] width 162 height 19
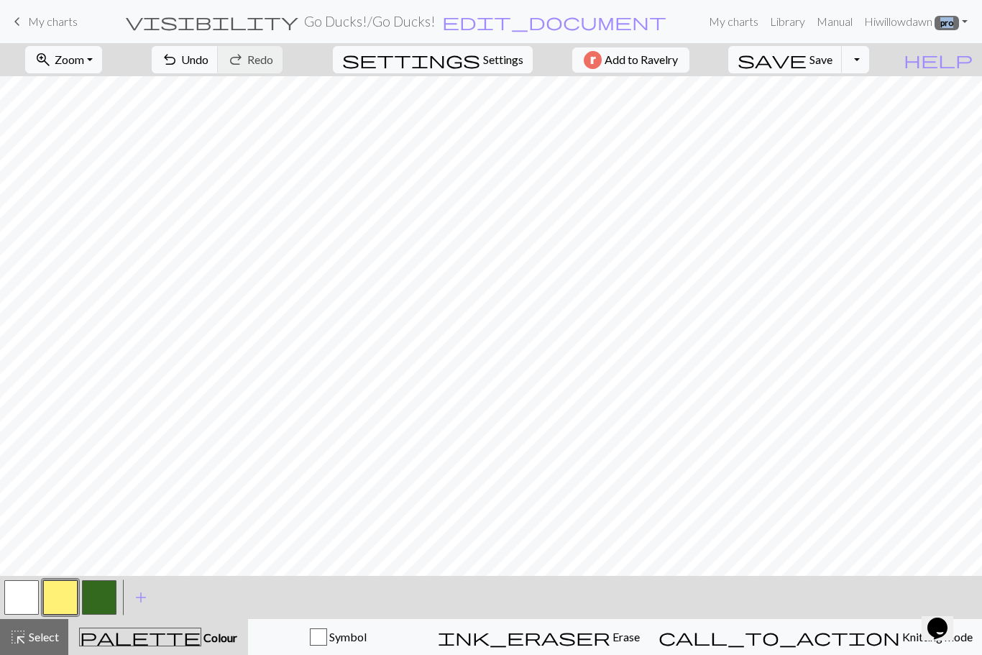
click at [20, 596] on button "button" at bounding box center [21, 597] width 35 height 35
click at [178, 63] on span "undo" at bounding box center [169, 60] width 17 height 20
click at [68, 600] on button "button" at bounding box center [60, 597] width 35 height 35
click at [17, 598] on button "button" at bounding box center [21, 597] width 35 height 35
click at [103, 598] on button "button" at bounding box center [99, 597] width 35 height 35
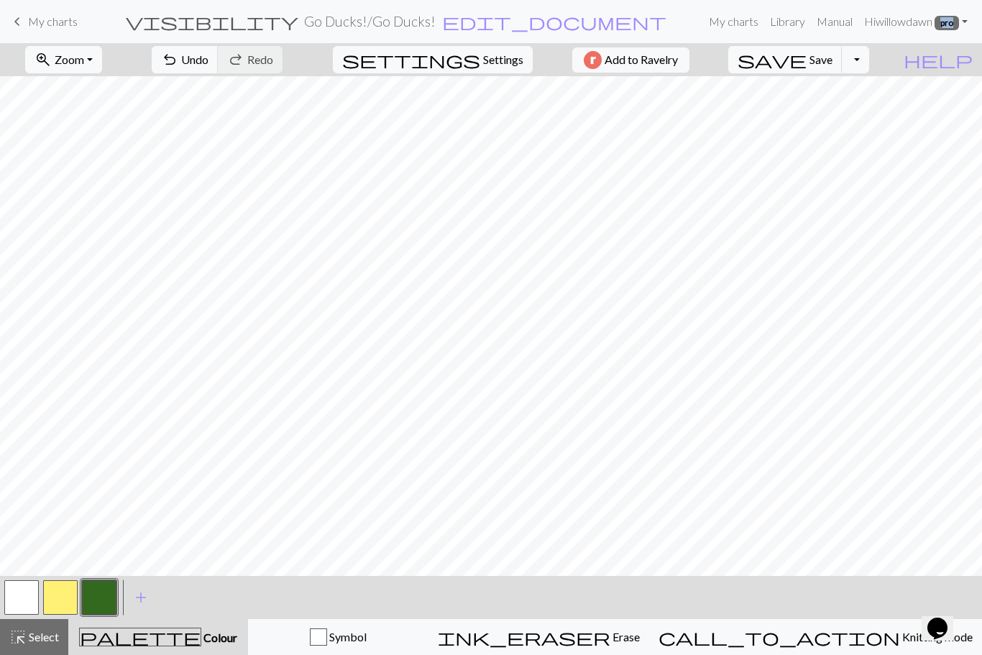
click at [61, 598] on button "button" at bounding box center [60, 597] width 35 height 35
click at [99, 604] on button "button" at bounding box center [99, 597] width 35 height 35
click at [23, 603] on button "button" at bounding box center [21, 597] width 35 height 35
click at [68, 604] on button "button" at bounding box center [60, 597] width 35 height 35
click at [10, 603] on button "button" at bounding box center [21, 597] width 35 height 35
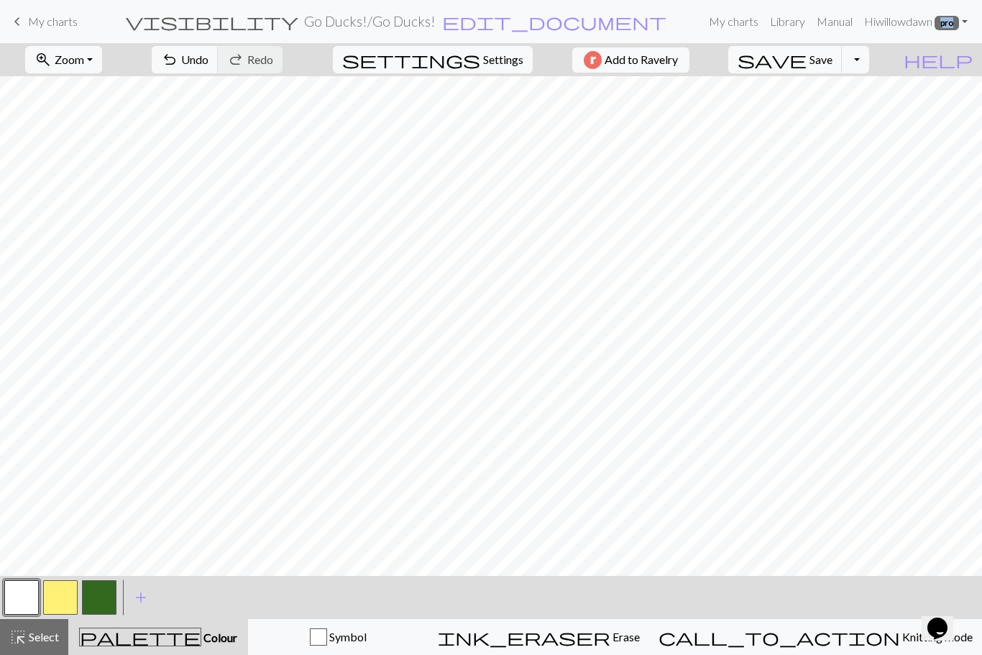
click at [68, 596] on button "button" at bounding box center [60, 597] width 35 height 35
click at [22, 603] on button "button" at bounding box center [21, 597] width 35 height 35
click at [72, 599] on button "button" at bounding box center [60, 597] width 35 height 35
click at [102, 602] on button "button" at bounding box center [99, 597] width 35 height 35
click at [106, 595] on button "button" at bounding box center [99, 597] width 35 height 35
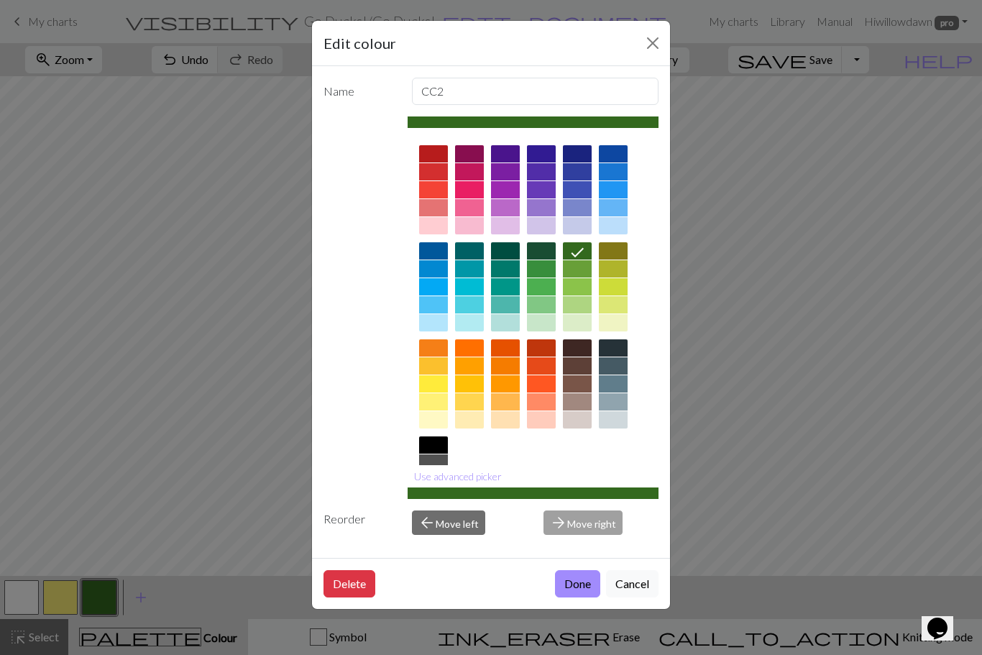
click at [560, 495] on div at bounding box center [534, 336] width 252 height 404
click at [646, 45] on button "Close" at bounding box center [652, 43] width 23 height 23
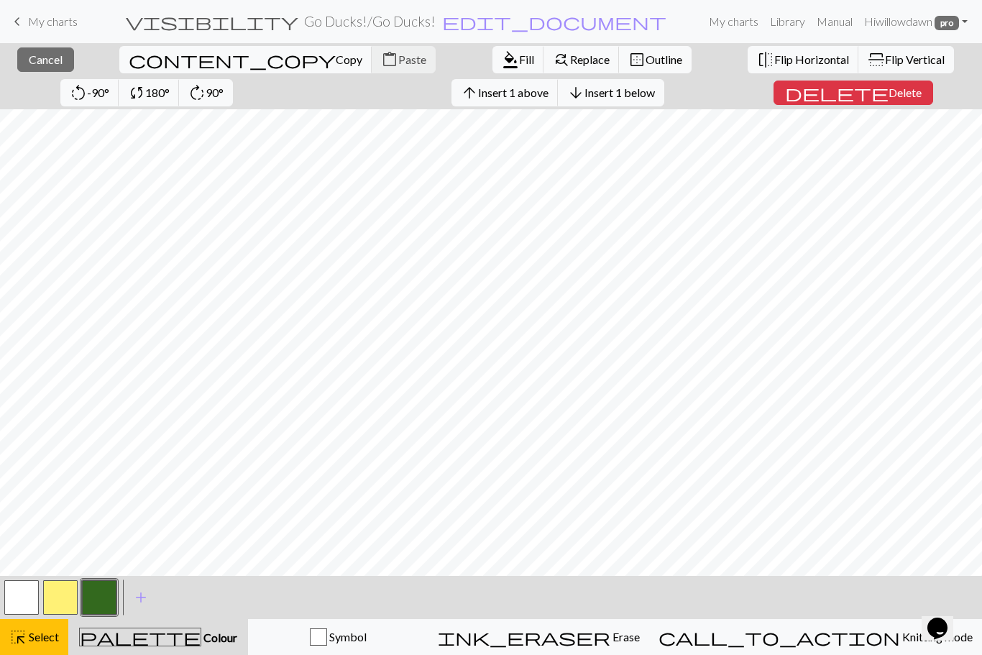
scroll to position [29, 0]
click at [567, 94] on span "arrow_downward" at bounding box center [575, 93] width 17 height 20
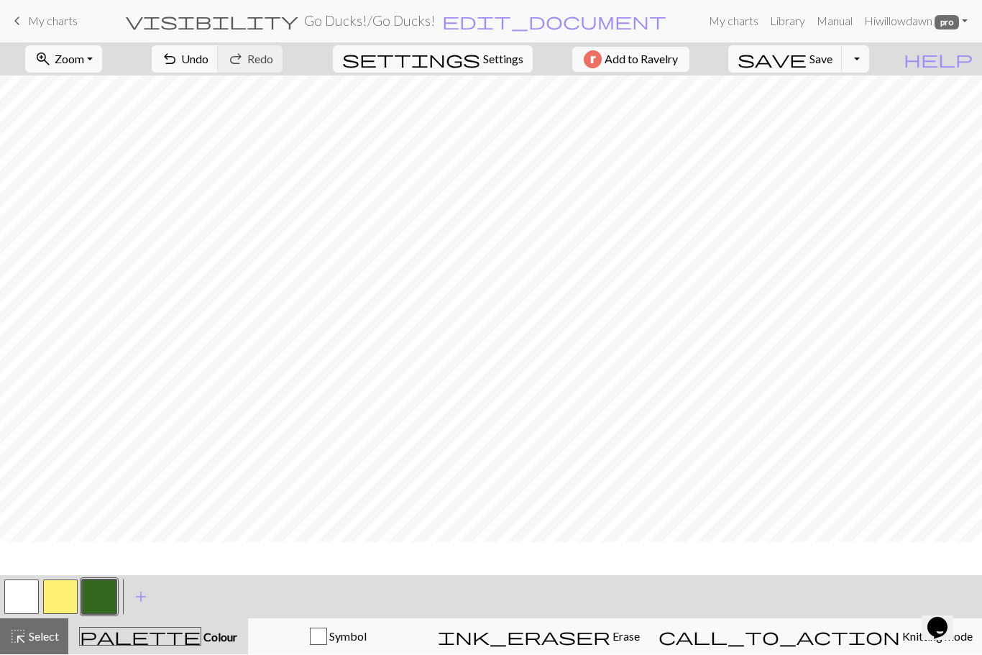
scroll to position [11, 0]
click at [100, 597] on button "button" at bounding box center [99, 597] width 35 height 35
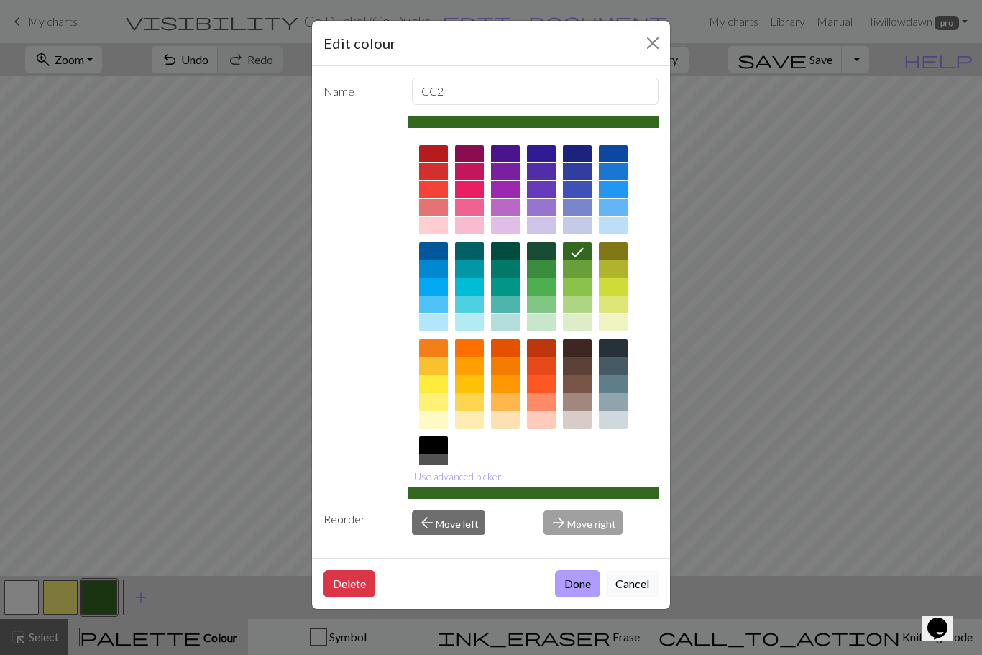
click at [580, 598] on button "Done" at bounding box center [577, 583] width 45 height 27
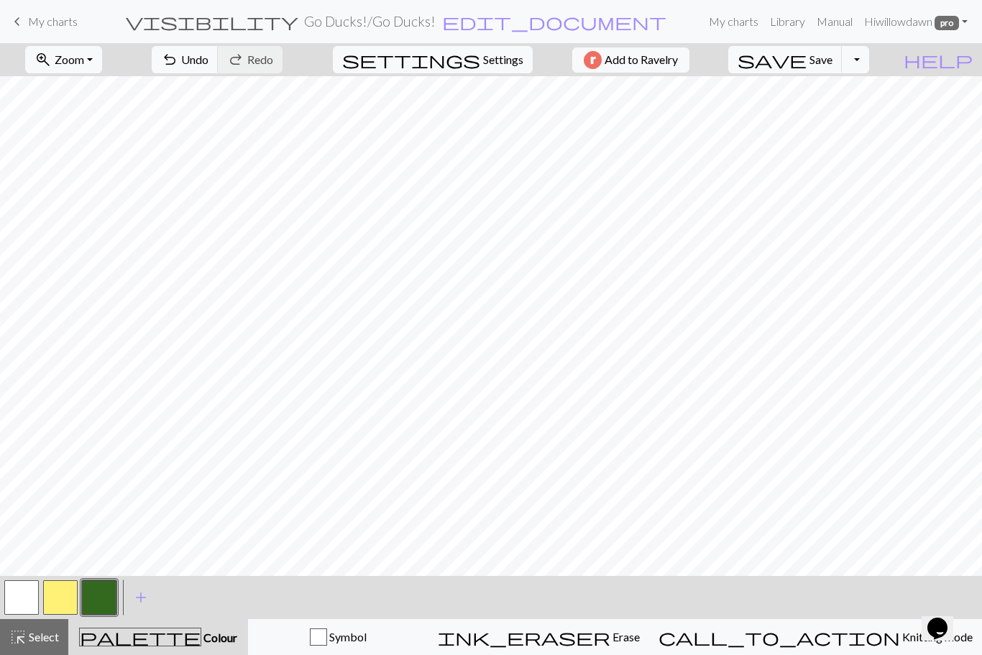
click at [58, 604] on button "button" at bounding box center [60, 597] width 35 height 35
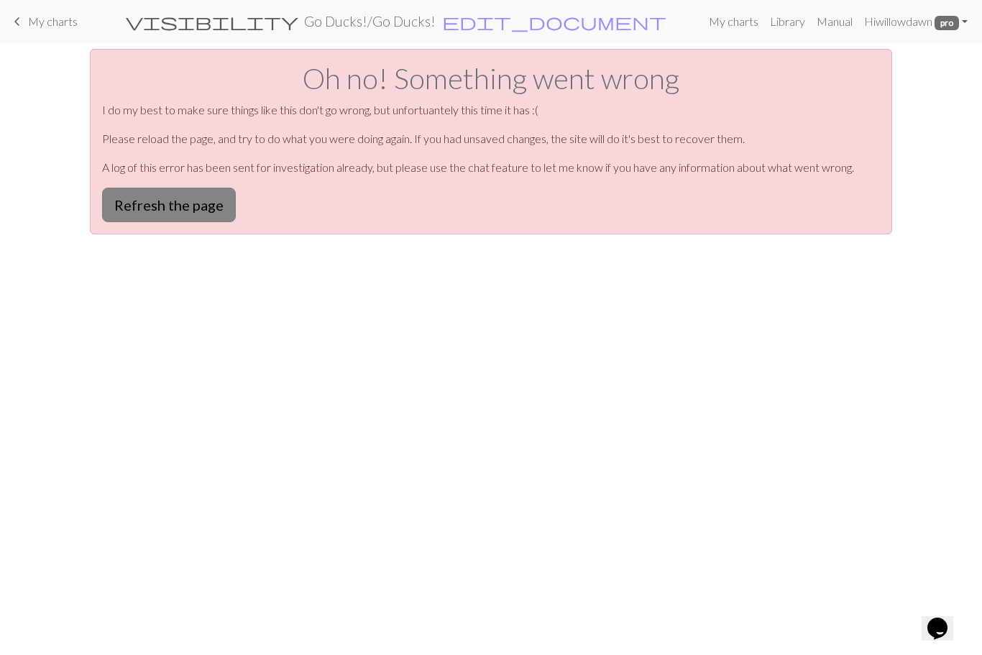
click at [206, 204] on button "Refresh the page" at bounding box center [169, 205] width 134 height 35
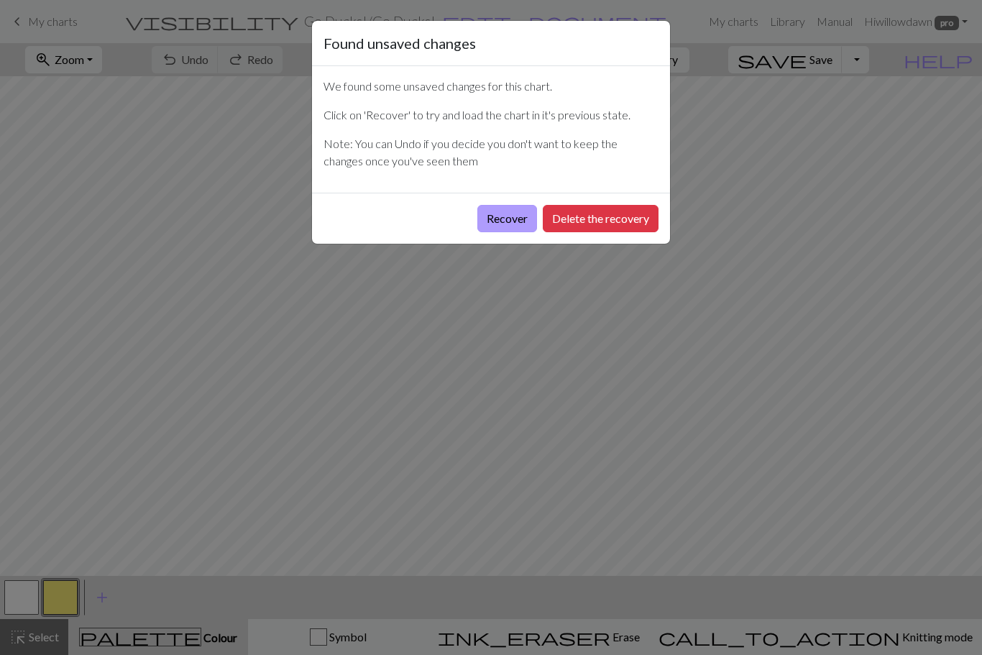
click at [511, 220] on button "Recover" at bounding box center [507, 218] width 60 height 27
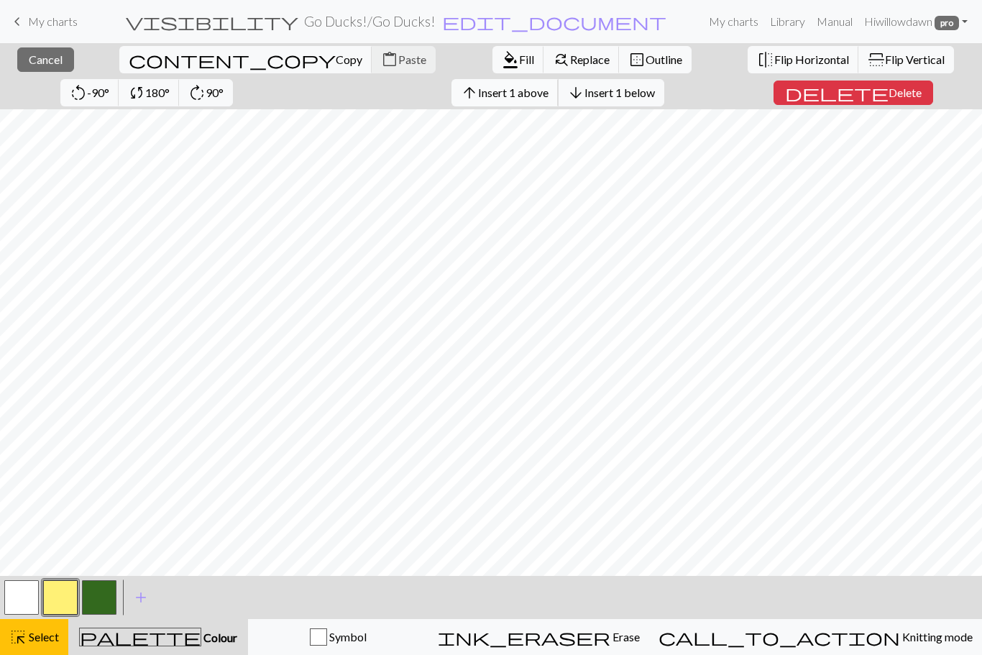
click at [452, 101] on button "arrow_upward Insert 1 above" at bounding box center [505, 92] width 107 height 27
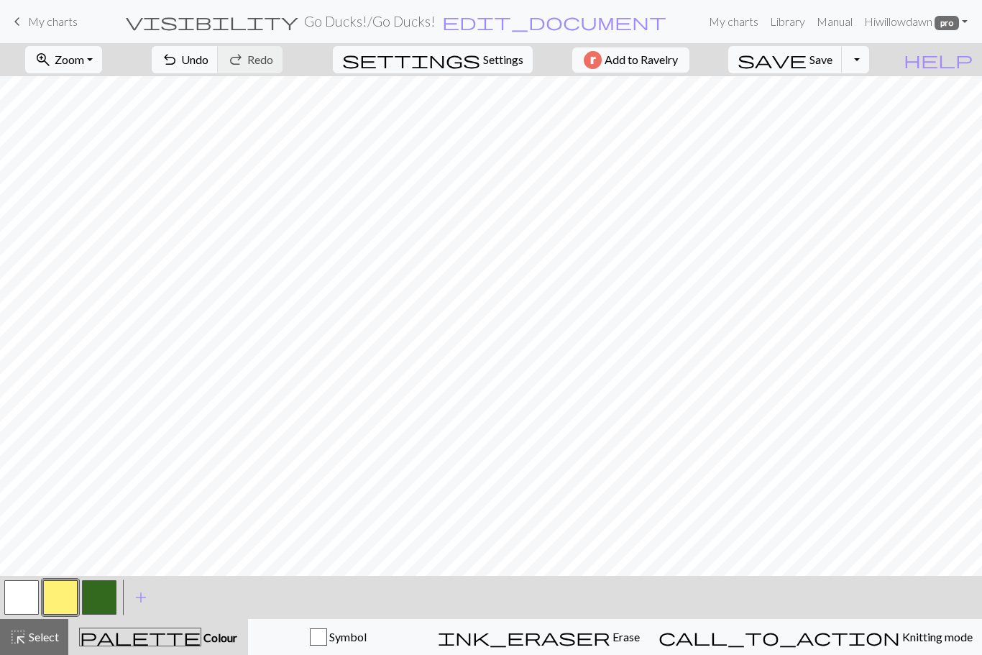
click at [23, 597] on button "button" at bounding box center [21, 597] width 35 height 35
click at [57, 605] on button "button" at bounding box center [60, 597] width 35 height 35
click at [27, 596] on button "button" at bounding box center [21, 597] width 35 height 35
click at [103, 593] on button "button" at bounding box center [99, 597] width 35 height 35
click at [19, 595] on button "button" at bounding box center [21, 597] width 35 height 35
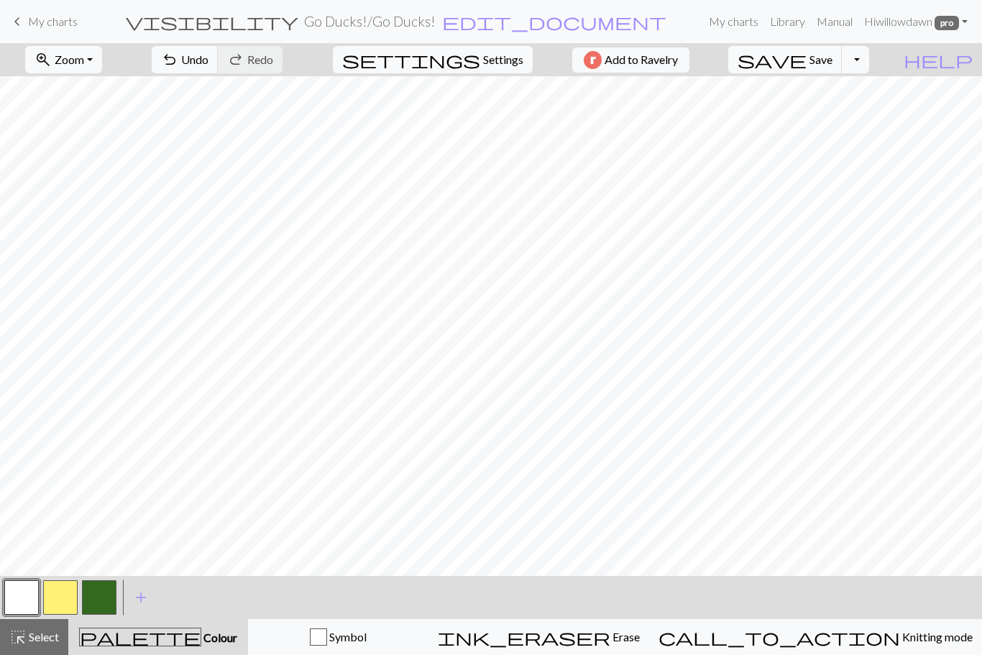
click at [711, 109] on div "zoom_in Zoom Zoom Fit all Fit width Fit height 50% 100% 150% 200% undo Undo Und…" at bounding box center [491, 349] width 982 height 612
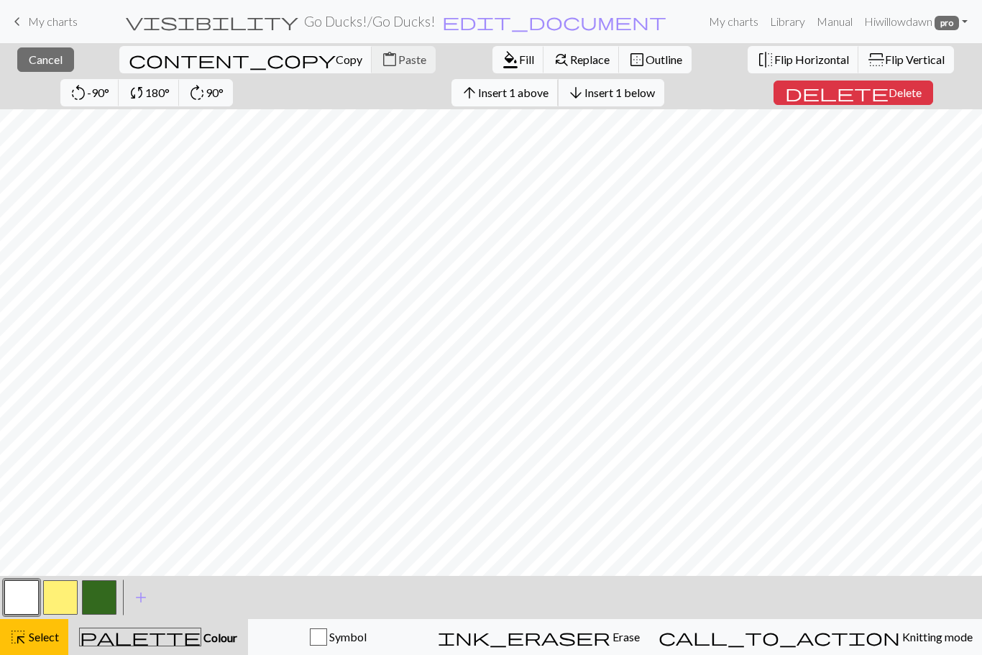
click at [478, 99] on span "Insert 1 above" at bounding box center [513, 93] width 70 height 14
click at [28, 585] on button "button" at bounding box center [21, 597] width 35 height 35
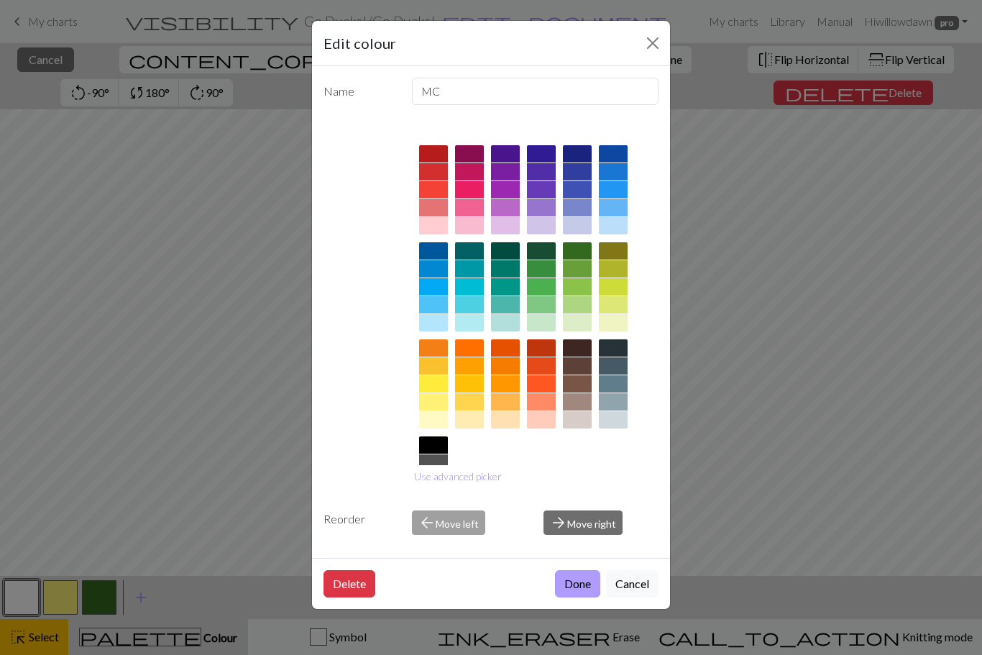
click at [590, 598] on button "Done" at bounding box center [577, 583] width 45 height 27
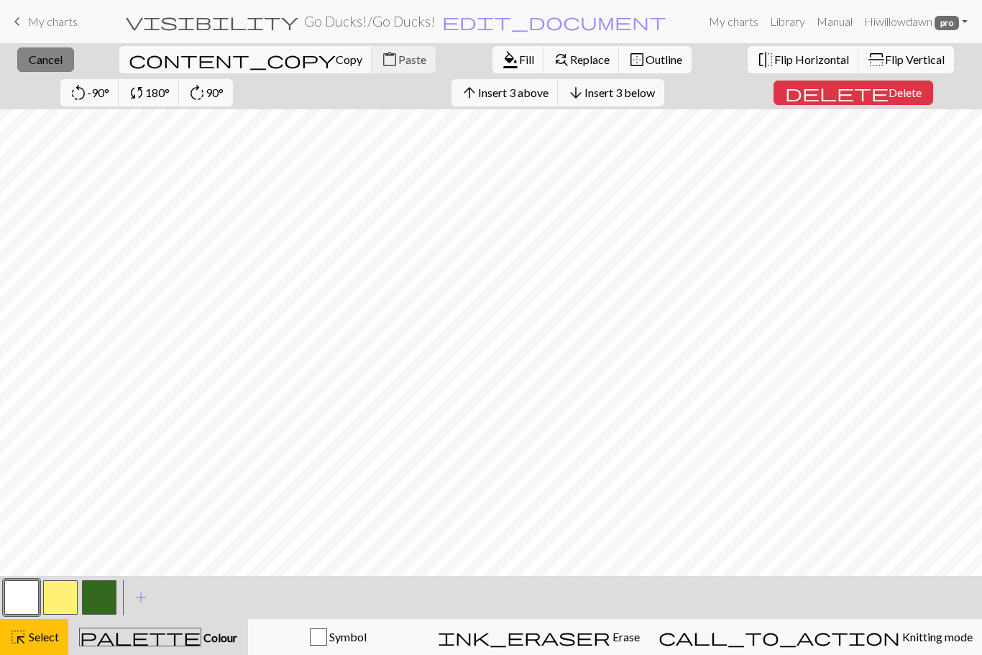
click at [52, 67] on button "close Cancel" at bounding box center [45, 59] width 57 height 24
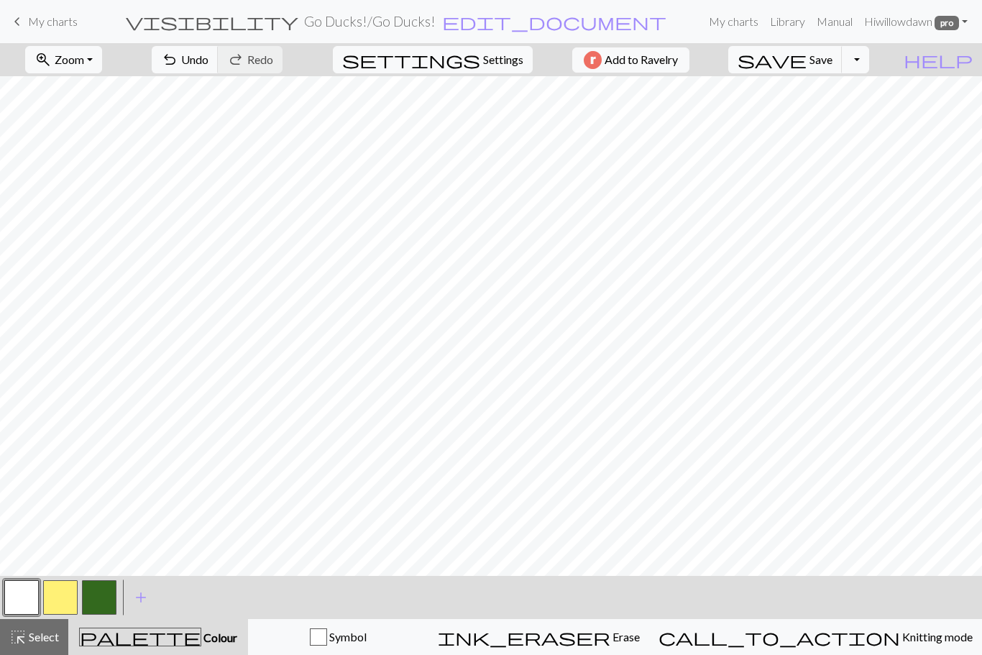
click at [19, 592] on button "button" at bounding box center [21, 597] width 35 height 35
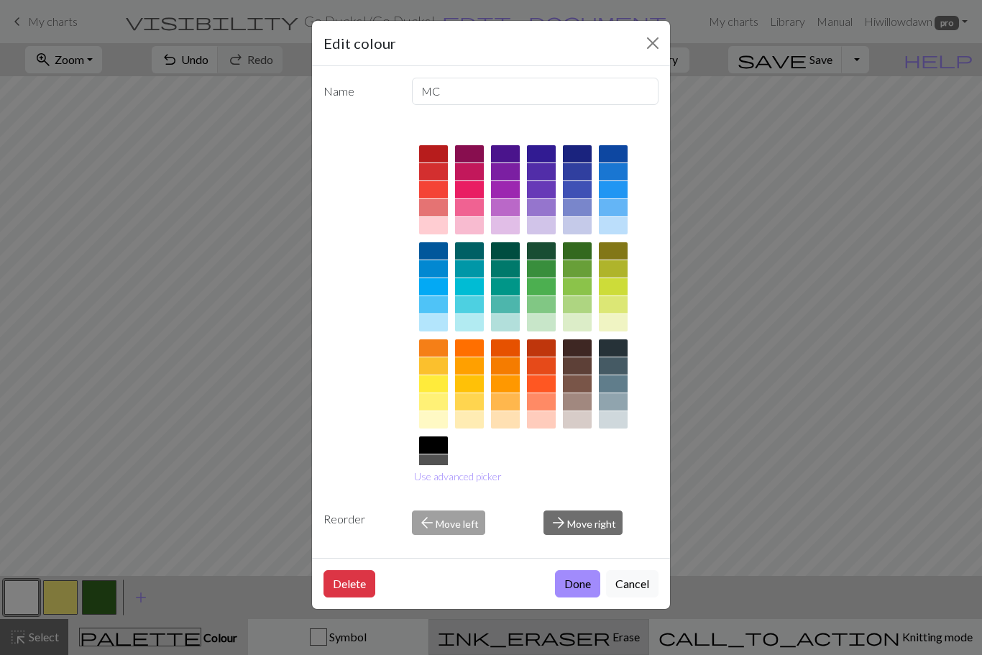
click at [592, 598] on button "Done" at bounding box center [577, 583] width 45 height 27
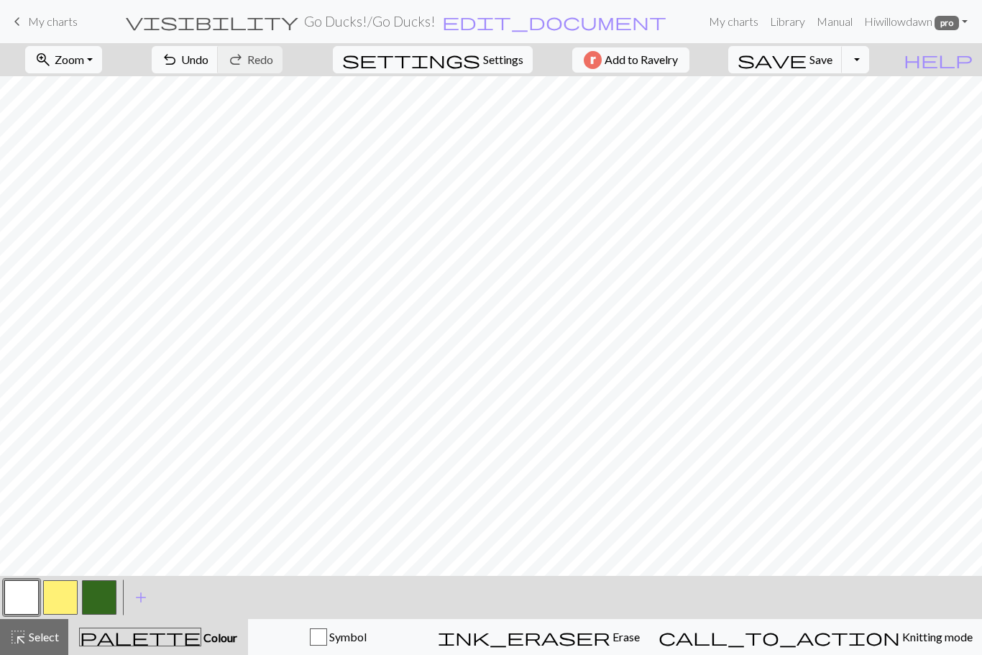
click at [102, 601] on button "button" at bounding box center [99, 597] width 35 height 35
click at [14, 603] on button "button" at bounding box center [21, 597] width 35 height 35
click at [97, 612] on button "button" at bounding box center [99, 597] width 35 height 35
click at [19, 594] on button "button" at bounding box center [21, 597] width 35 height 35
click at [27, 600] on button "button" at bounding box center [21, 597] width 35 height 35
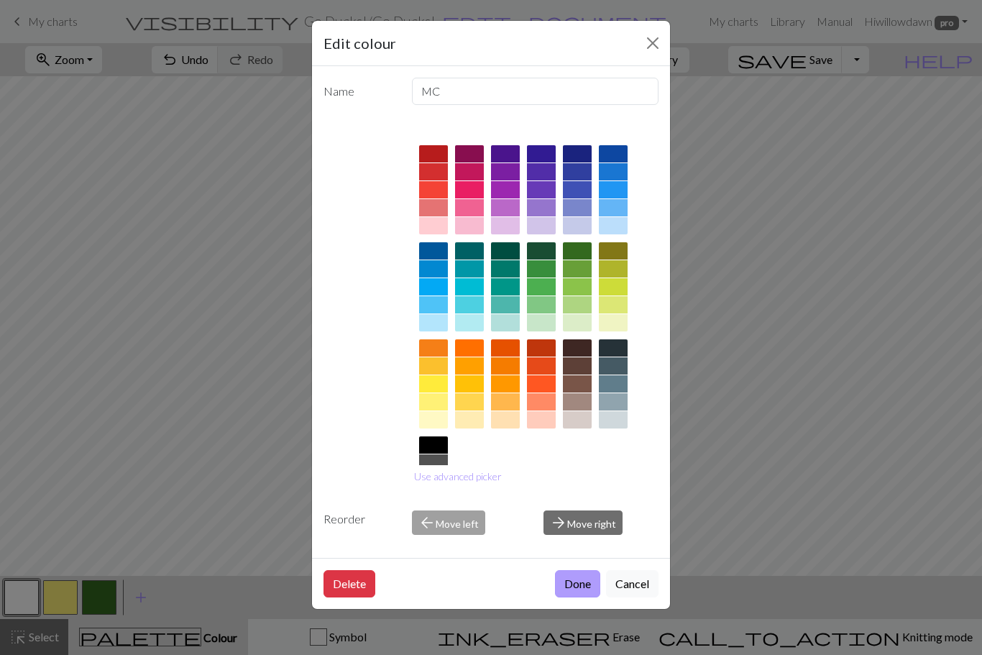
click at [592, 598] on button "Done" at bounding box center [577, 583] width 45 height 27
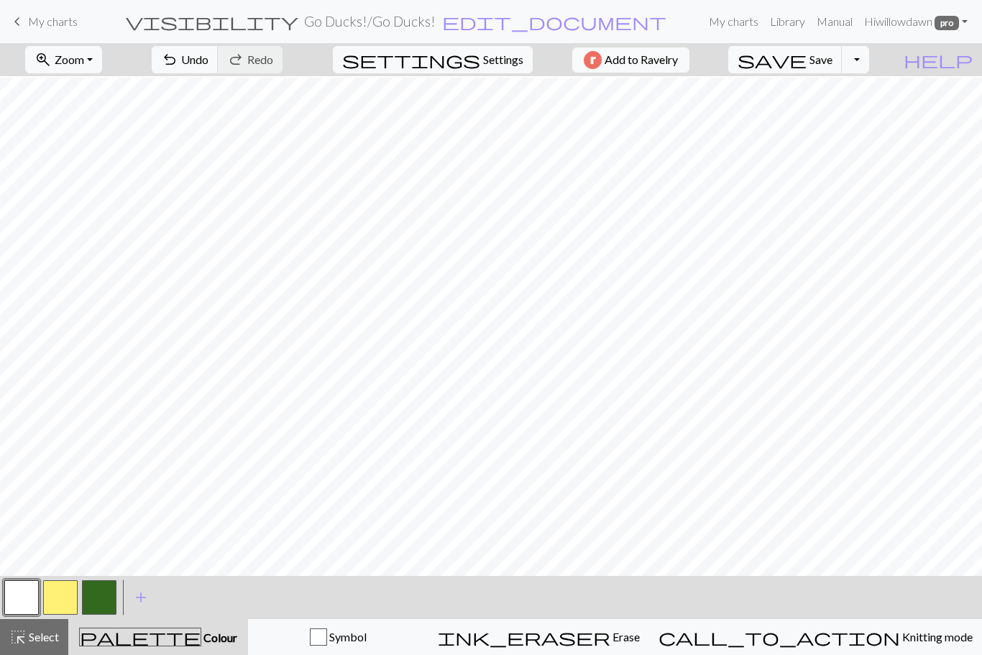
scroll to position [40, 0]
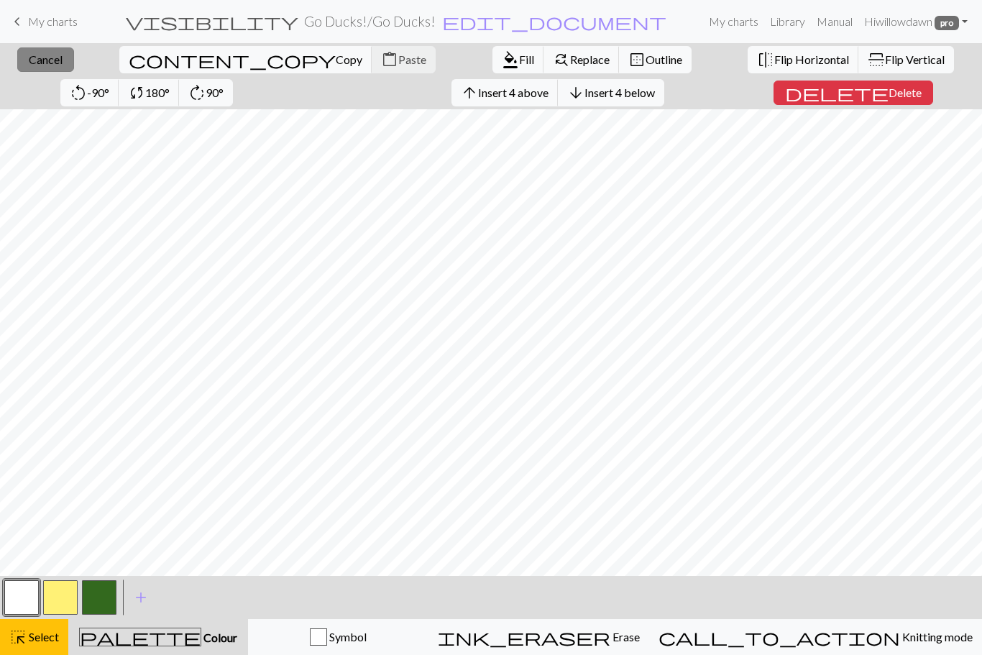
click at [29, 59] on span "Cancel" at bounding box center [46, 59] width 34 height 14
click at [336, 55] on span "Copy" at bounding box center [349, 59] width 27 height 14
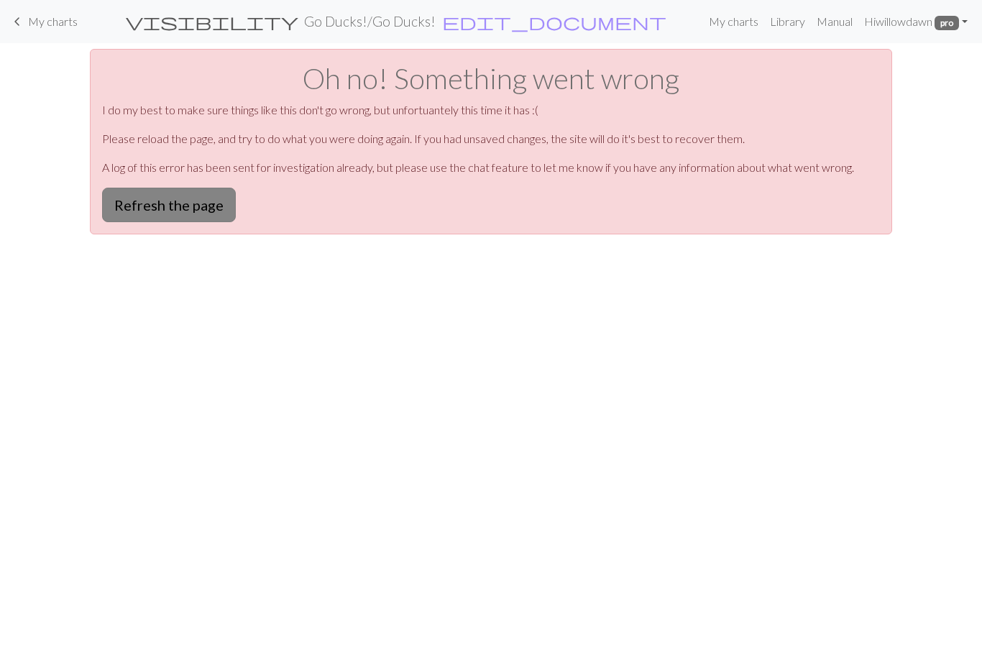
click at [180, 203] on button "Refresh the page" at bounding box center [169, 205] width 134 height 35
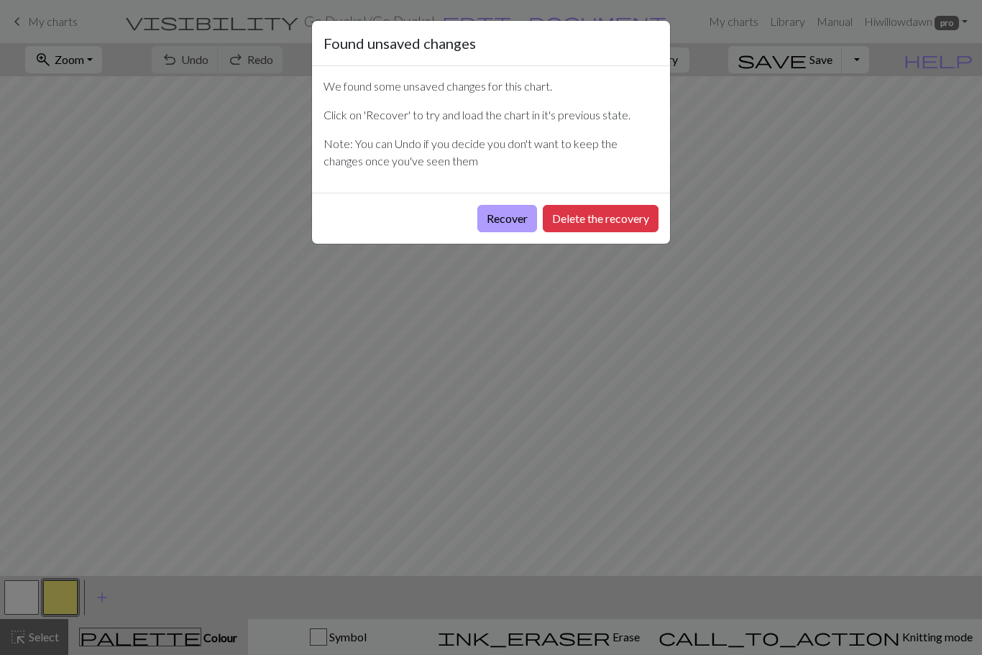
click at [513, 221] on button "Recover" at bounding box center [507, 218] width 60 height 27
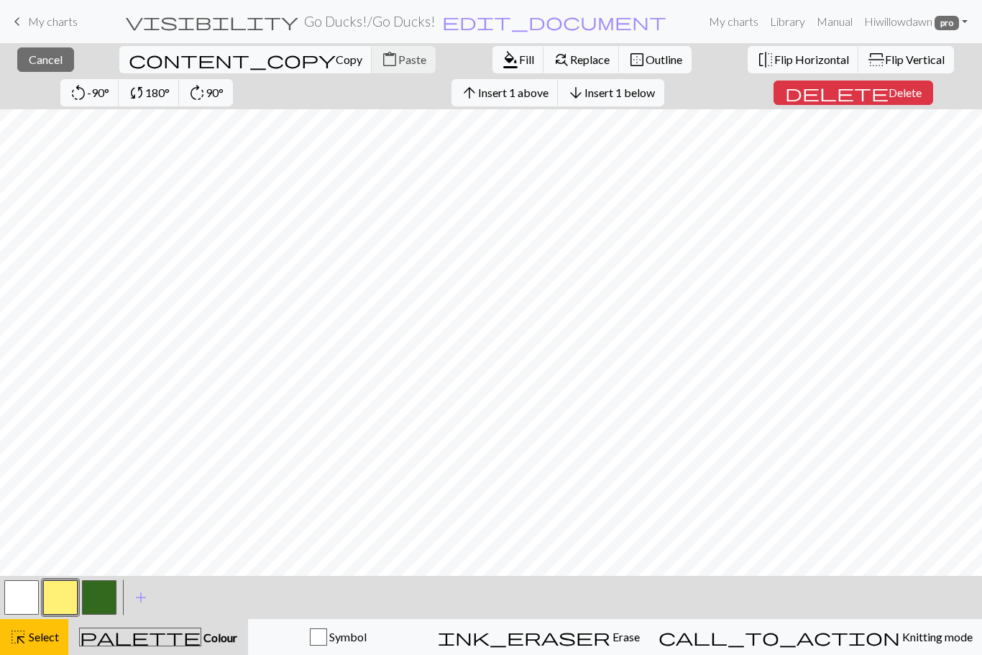
click at [101, 598] on button "button" at bounding box center [99, 597] width 35 height 35
click at [196, 65] on div "content_copy Copy content_paste Paste" at bounding box center [278, 59] width 338 height 33
click at [31, 68] on button "close Cancel" at bounding box center [45, 59] width 57 height 24
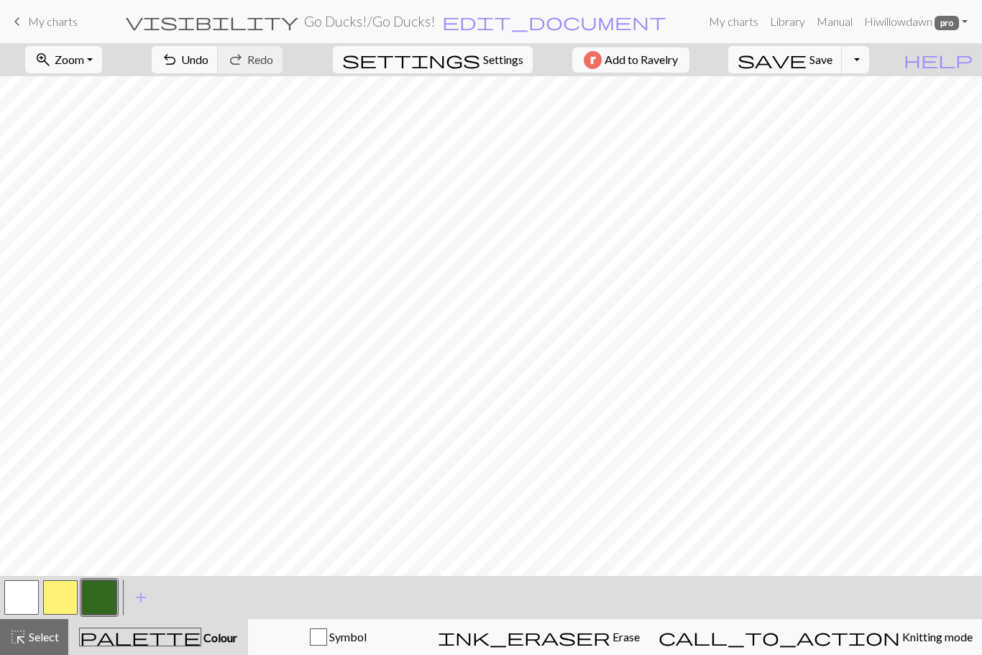
click at [55, 598] on button "button" at bounding box center [60, 597] width 35 height 35
click at [101, 587] on button "button" at bounding box center [99, 597] width 35 height 35
